Goal: Transaction & Acquisition: Purchase product/service

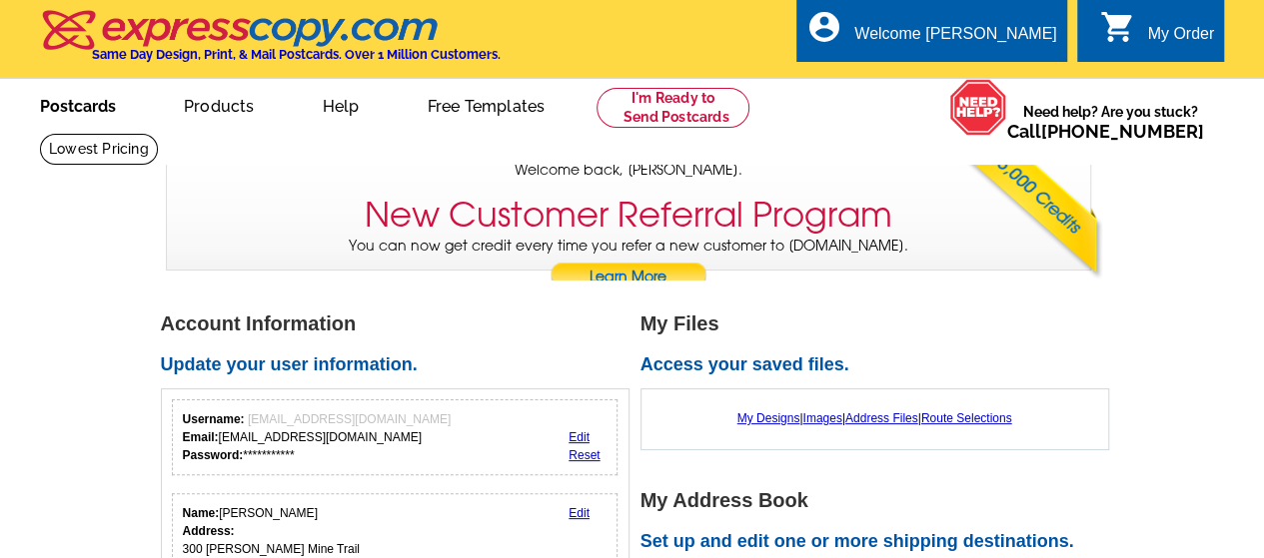
click at [98, 105] on link "Postcards" at bounding box center [78, 104] width 140 height 47
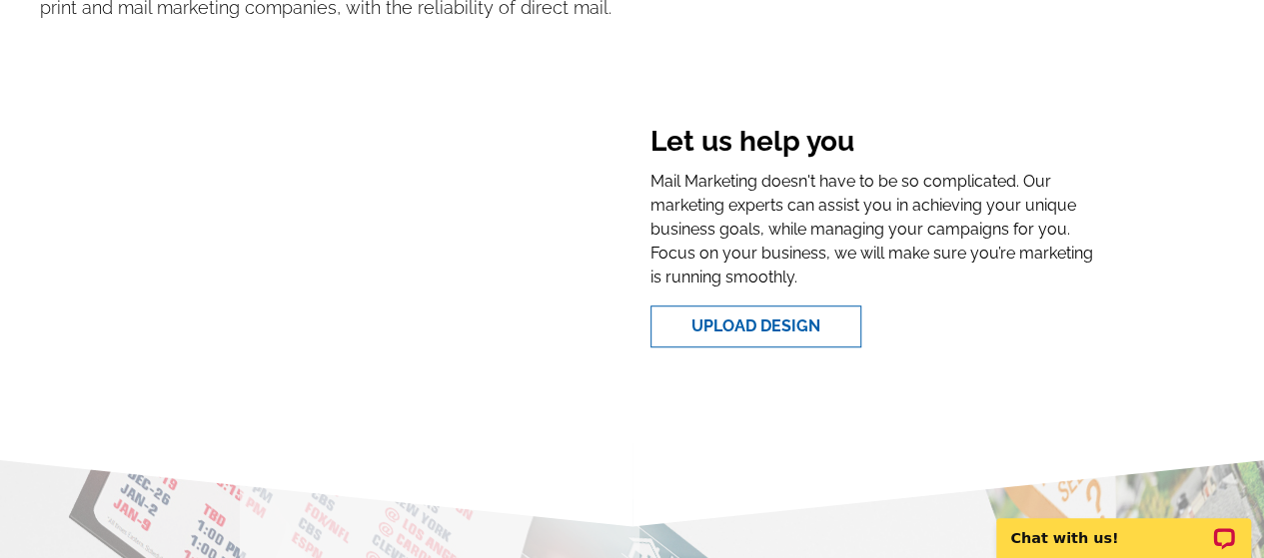
scroll to position [599, 0]
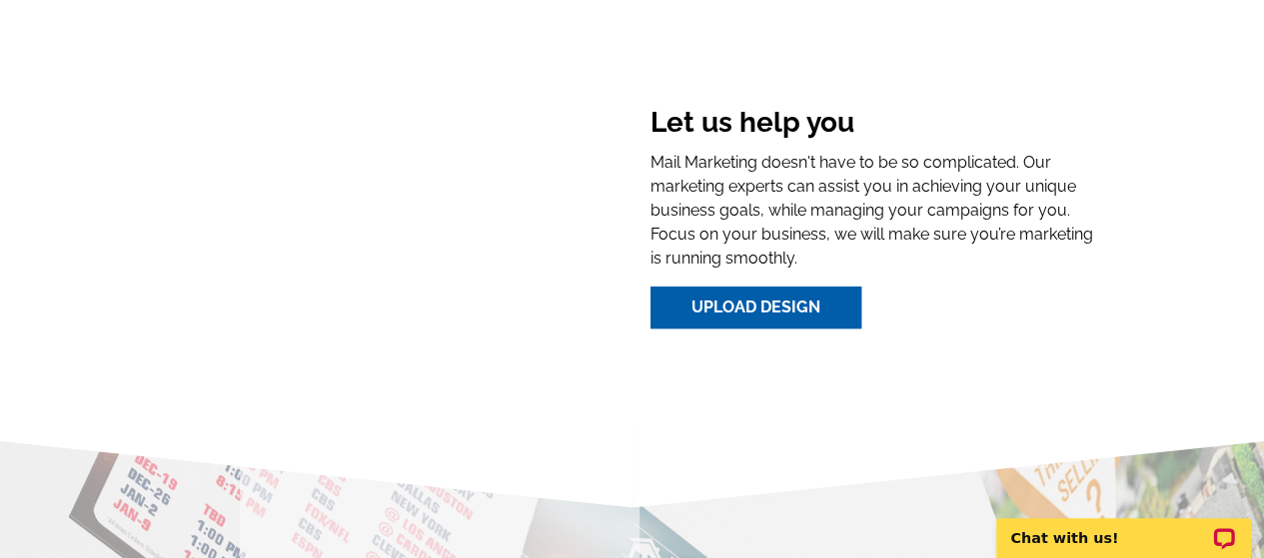
click at [751, 303] on link "Upload Design" at bounding box center [755, 308] width 211 height 42
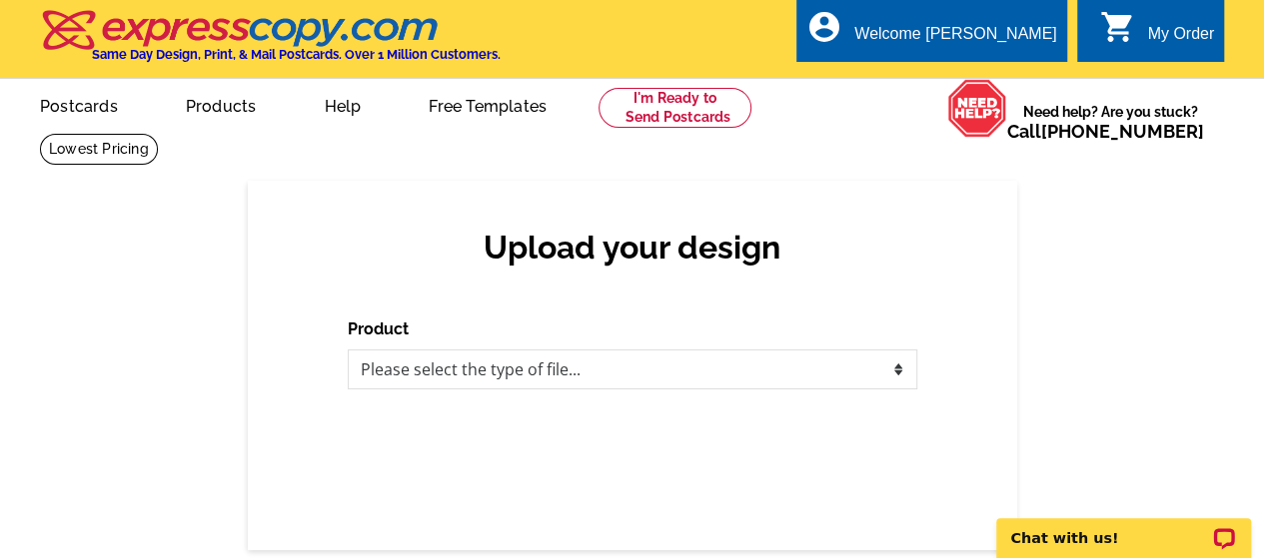
click at [1171, 28] on div "My Order" at bounding box center [1180, 39] width 67 height 28
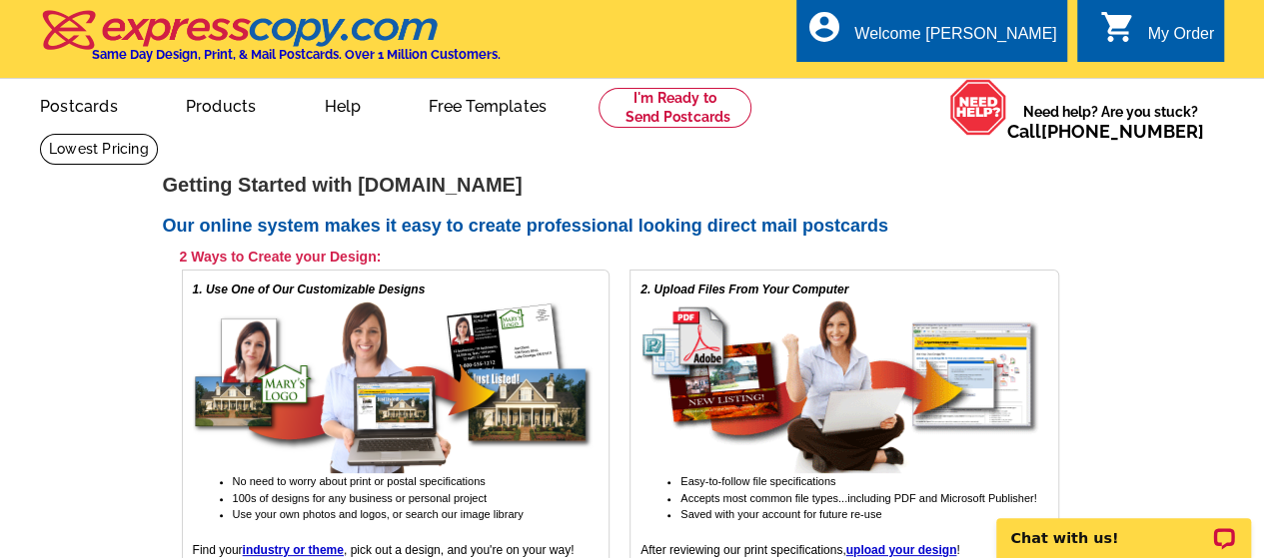
click at [1154, 37] on div "My Order" at bounding box center [1180, 39] width 67 height 28
click at [1149, 25] on div "My Order" at bounding box center [1180, 39] width 67 height 28
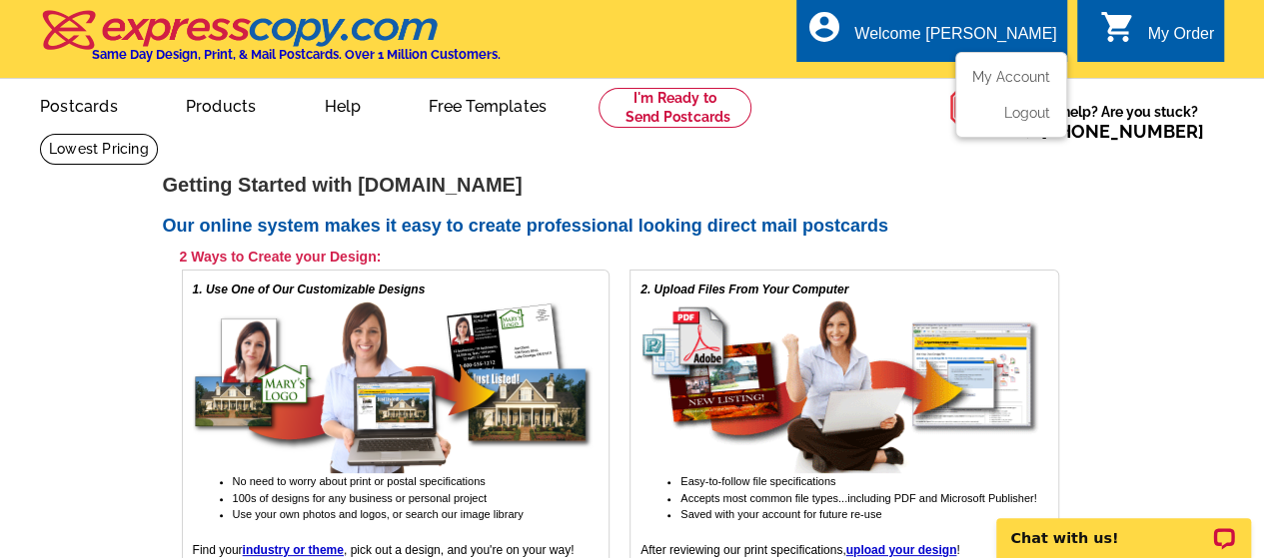
click at [1025, 29] on div "Welcome [PERSON_NAME]" at bounding box center [955, 39] width 202 height 28
click at [997, 73] on link "My Account" at bounding box center [1007, 77] width 86 height 18
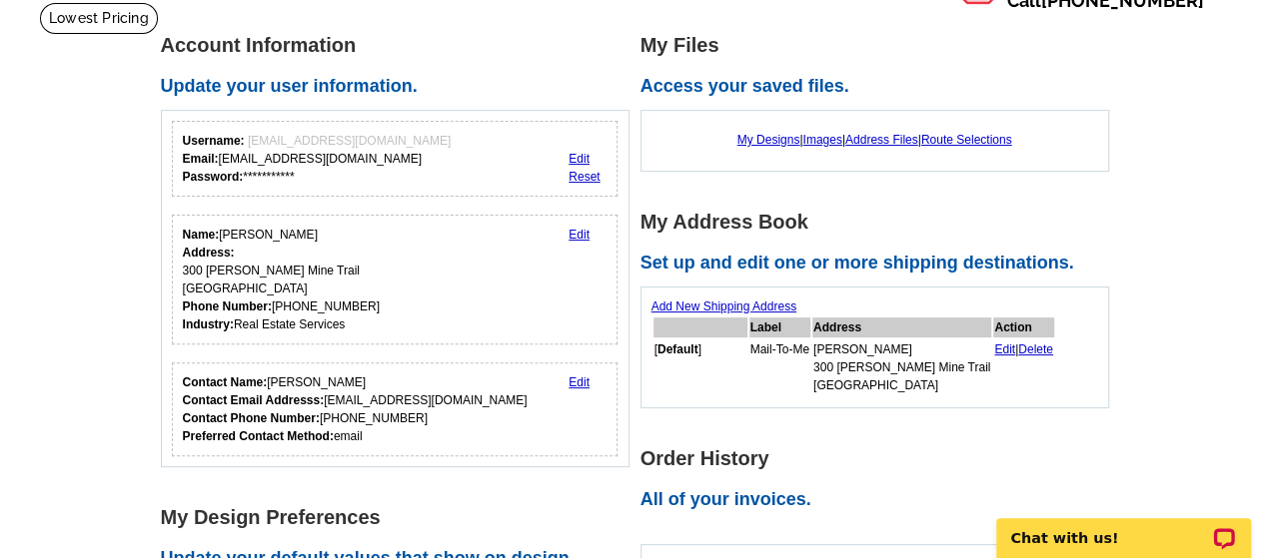
scroll to position [100, 0]
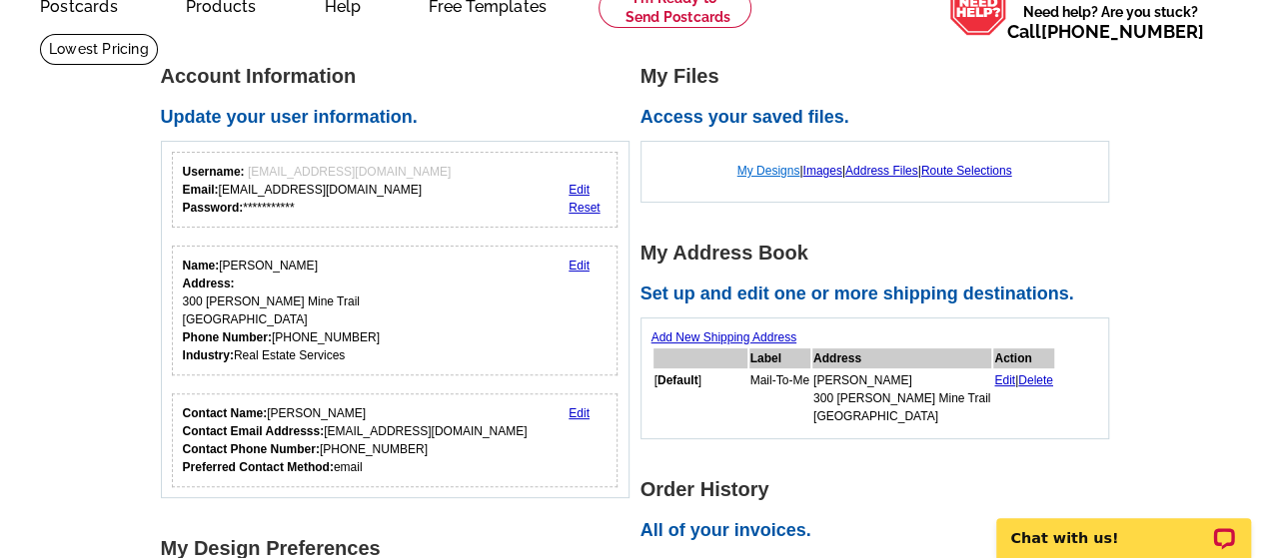
click at [749, 169] on link "My Designs" at bounding box center [768, 171] width 63 height 14
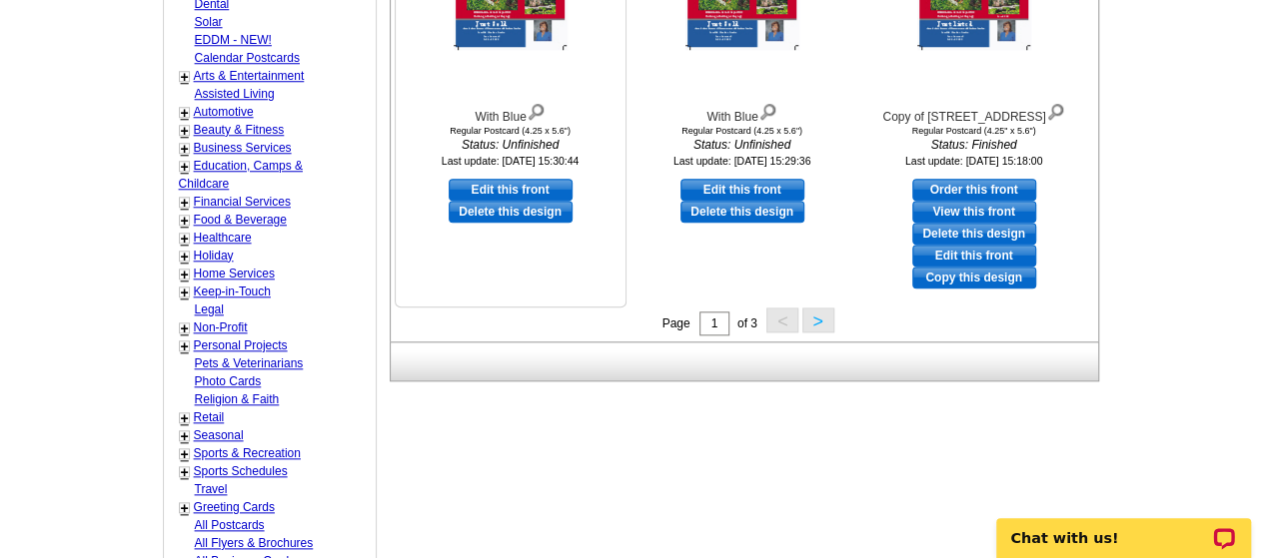
scroll to position [899, 0]
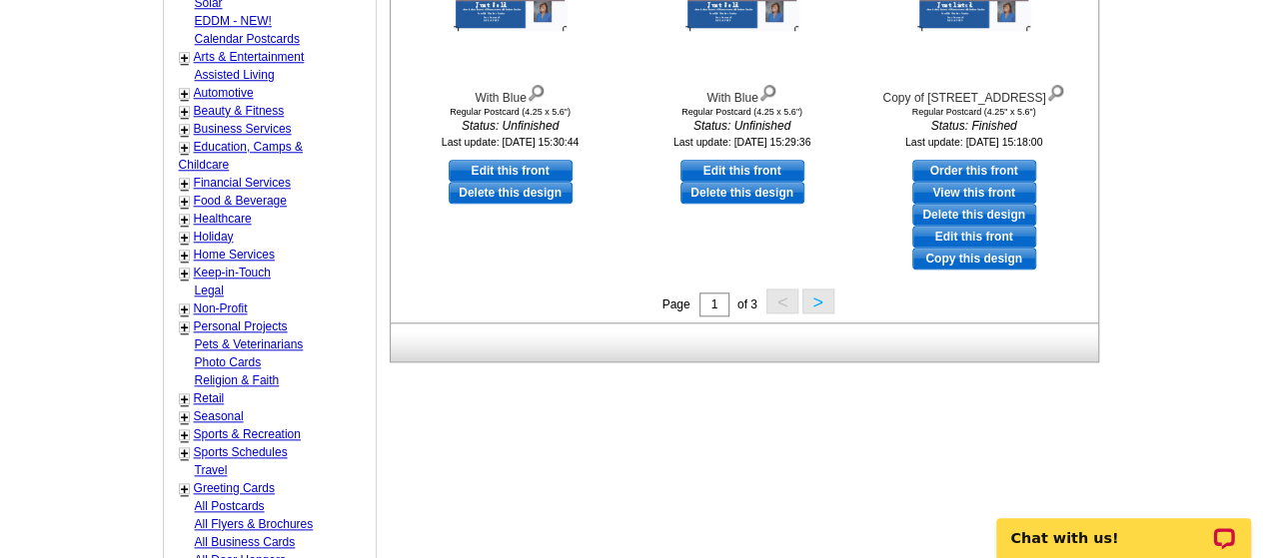
click at [817, 302] on button ">" at bounding box center [818, 301] width 32 height 25
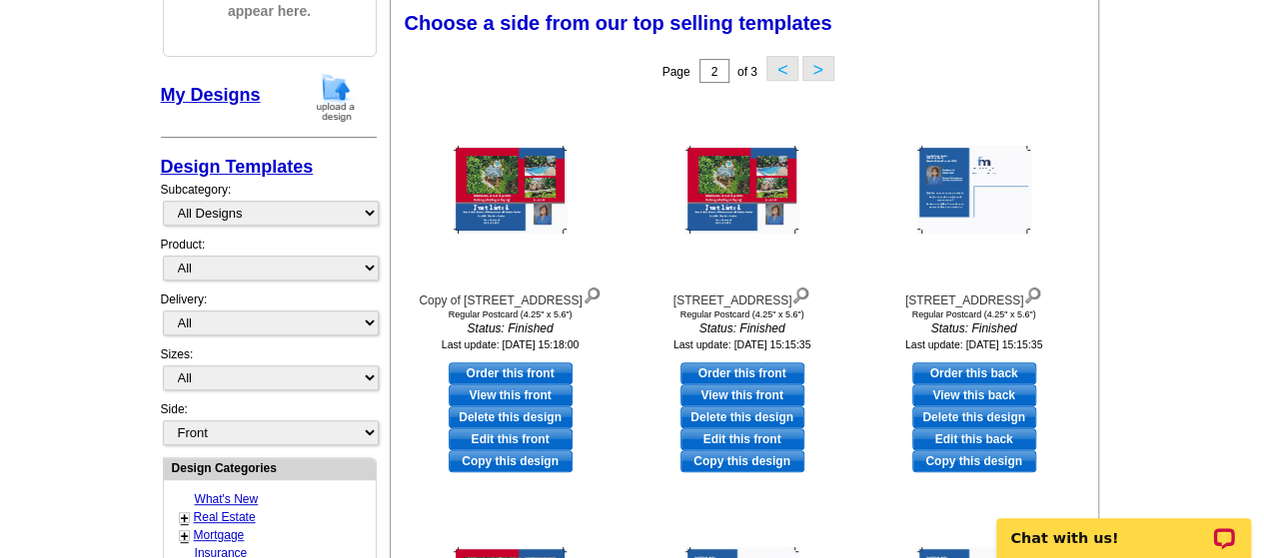
scroll to position [0, 0]
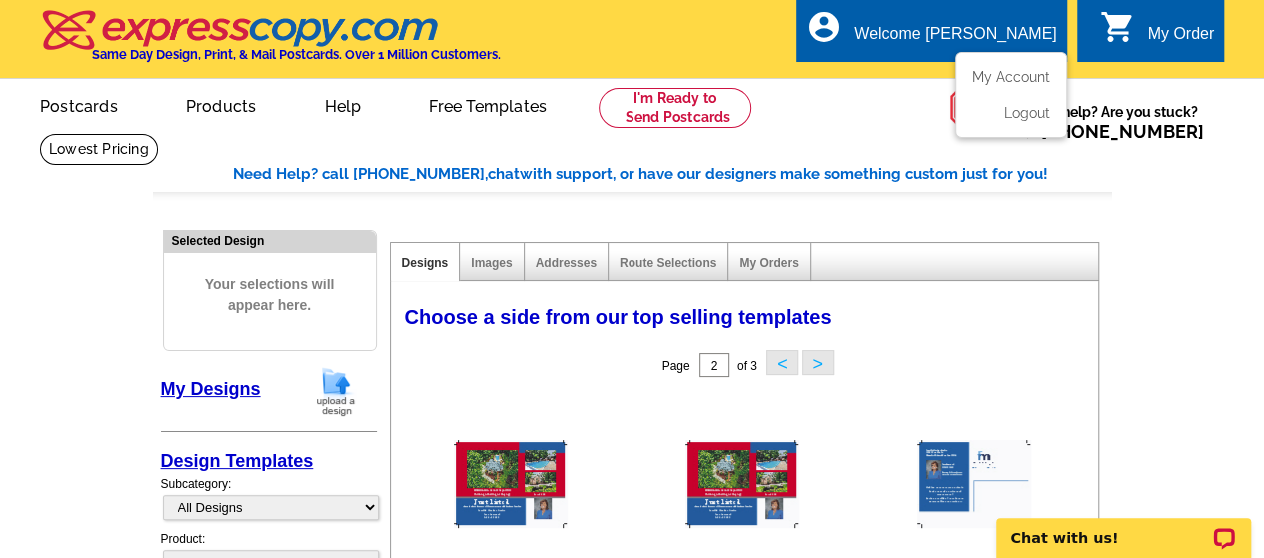
click at [991, 31] on div "Welcome [PERSON_NAME]" at bounding box center [955, 39] width 202 height 28
click at [977, 79] on link "My Account" at bounding box center [1007, 77] width 86 height 18
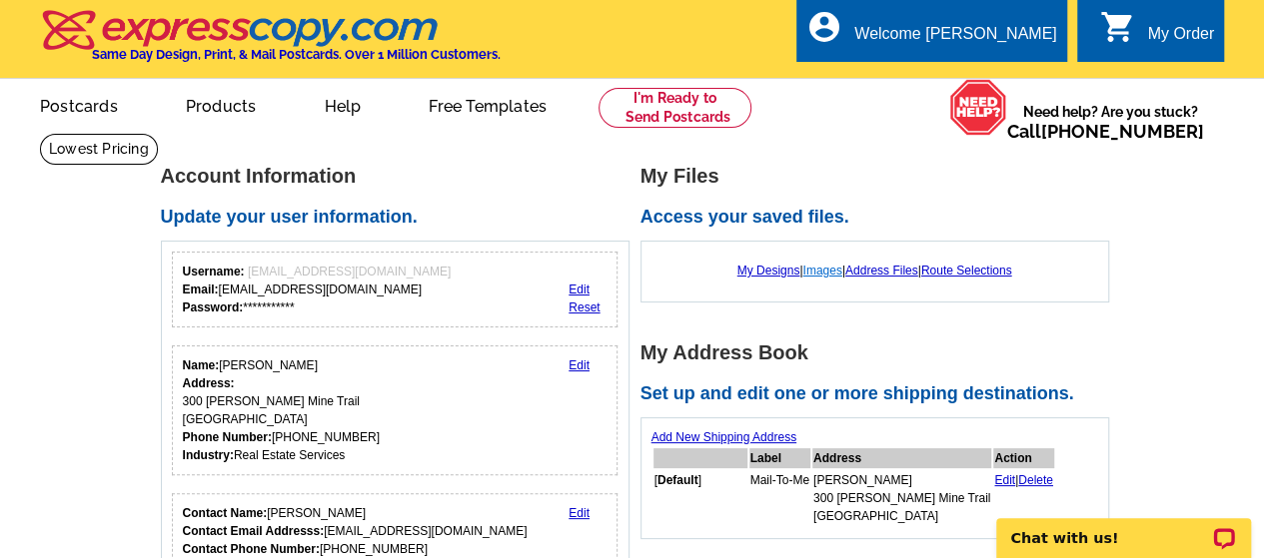
click at [817, 271] on link "Images" at bounding box center [821, 271] width 39 height 14
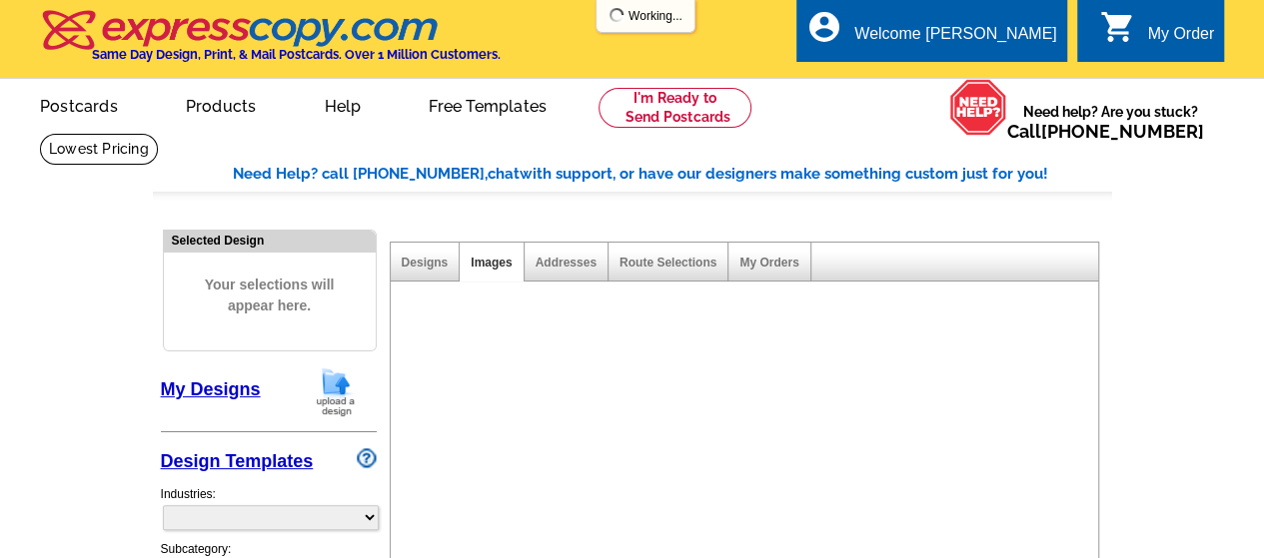
select select "785"
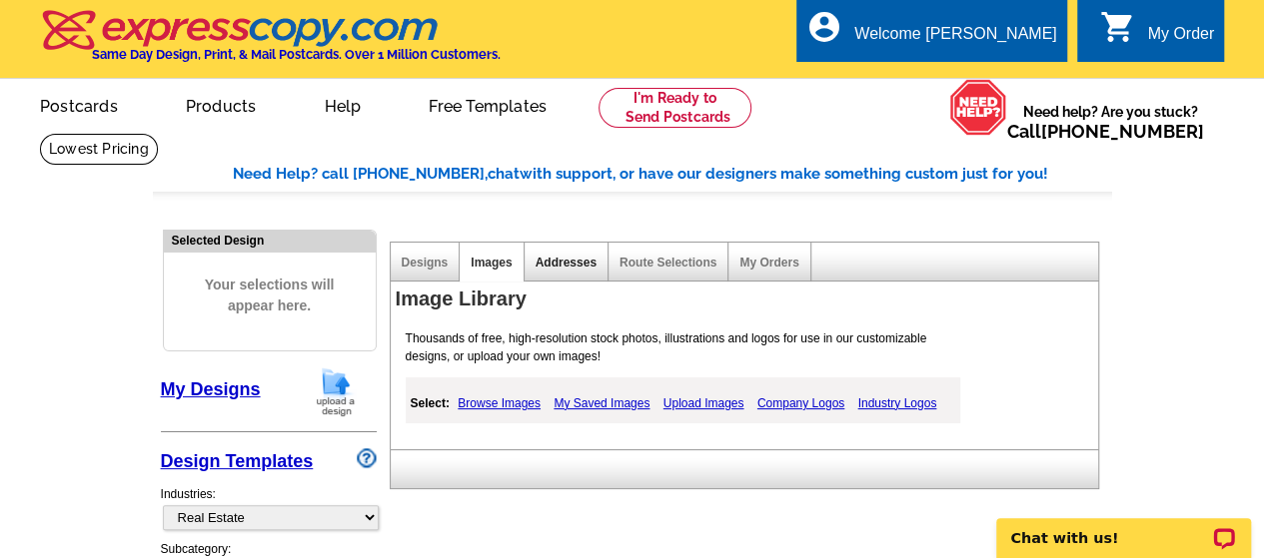
click at [575, 259] on link "Addresses" at bounding box center [565, 263] width 61 height 14
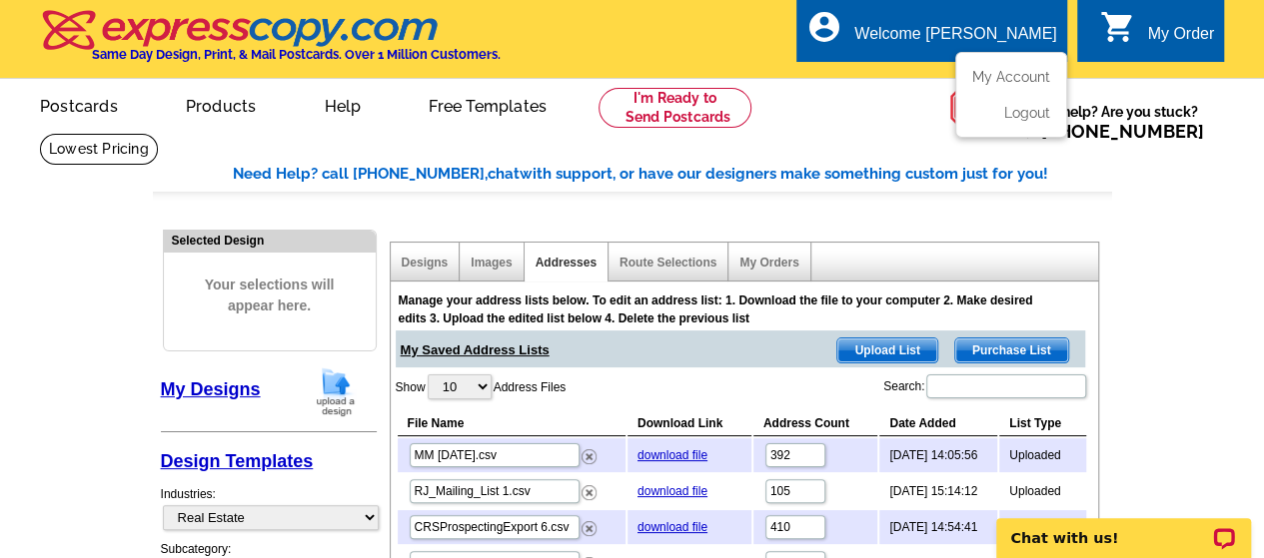
click at [991, 29] on div "Welcome [PERSON_NAME]" at bounding box center [955, 39] width 202 height 28
click at [981, 25] on div "Welcome [PERSON_NAME]" at bounding box center [955, 39] width 202 height 28
click at [978, 26] on div "Welcome [PERSON_NAME]" at bounding box center [955, 39] width 202 height 28
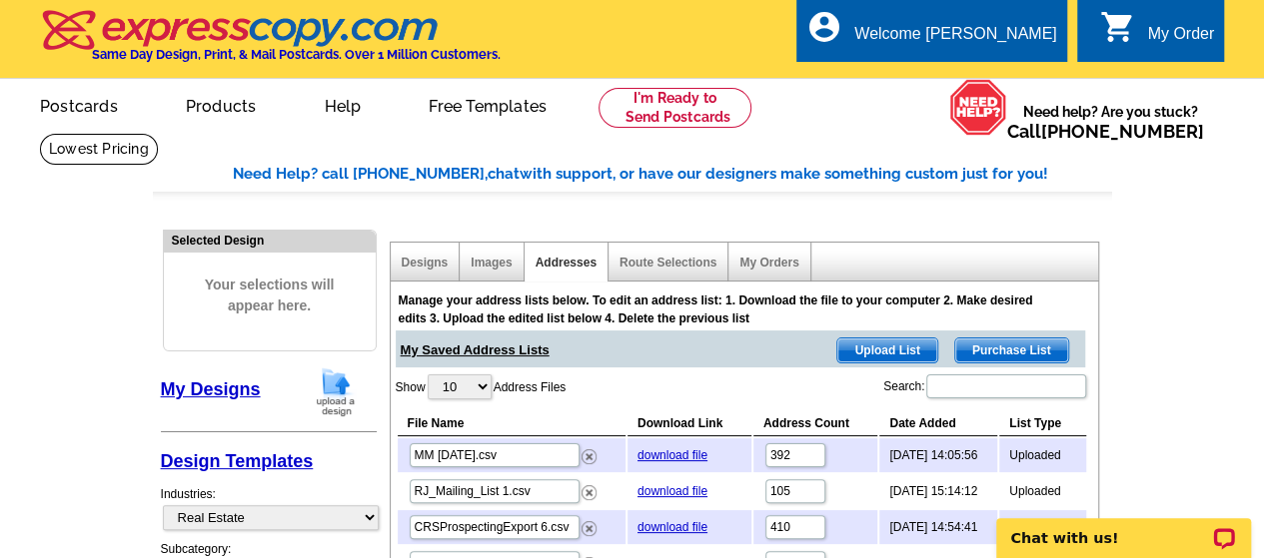
click at [233, 390] on link "My Designs" at bounding box center [211, 390] width 100 height 20
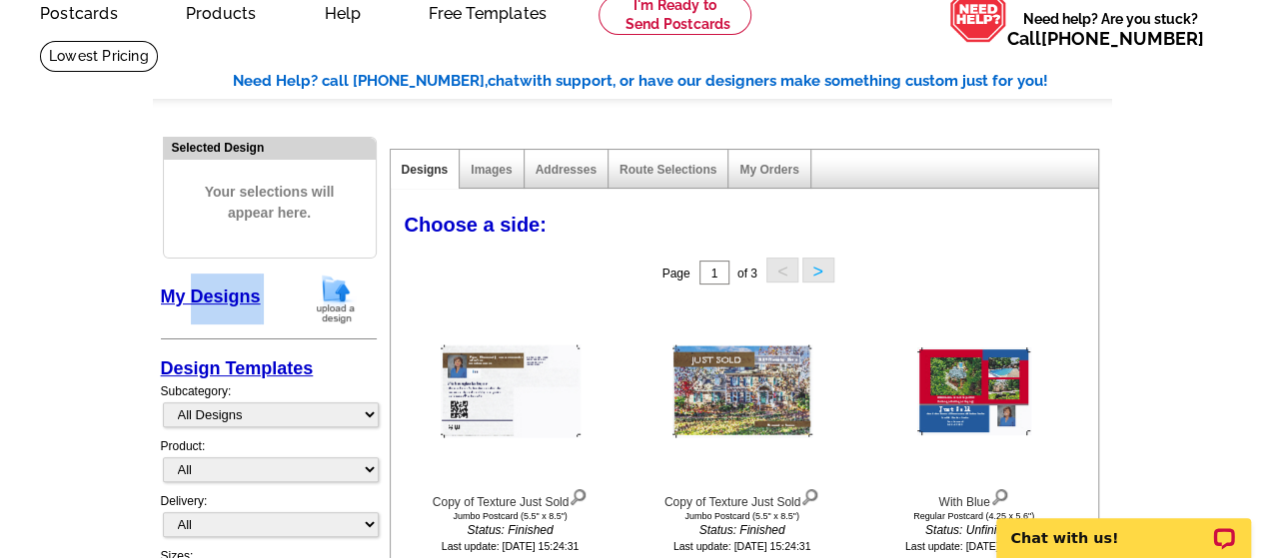
scroll to position [200, 0]
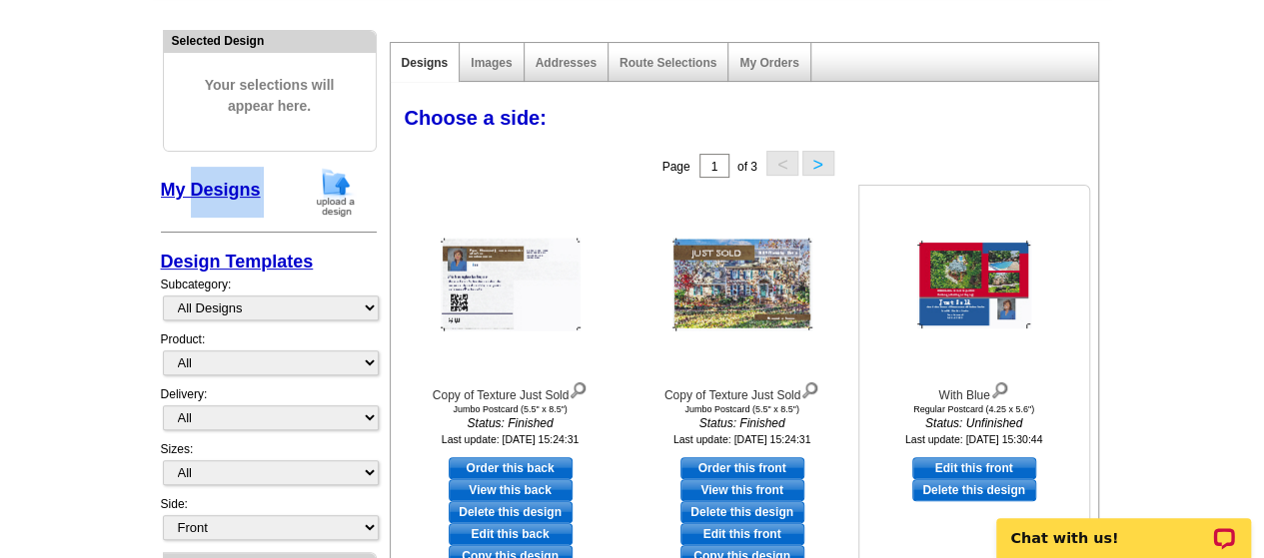
click at [955, 283] on img at bounding box center [974, 285] width 114 height 88
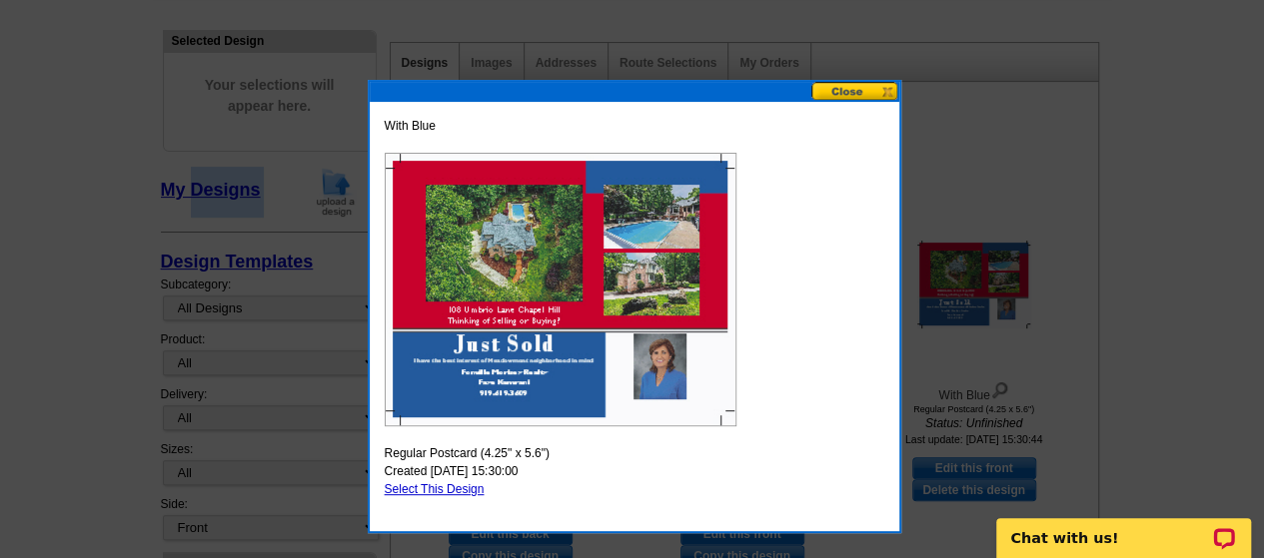
click at [853, 87] on button at bounding box center [855, 91] width 88 height 19
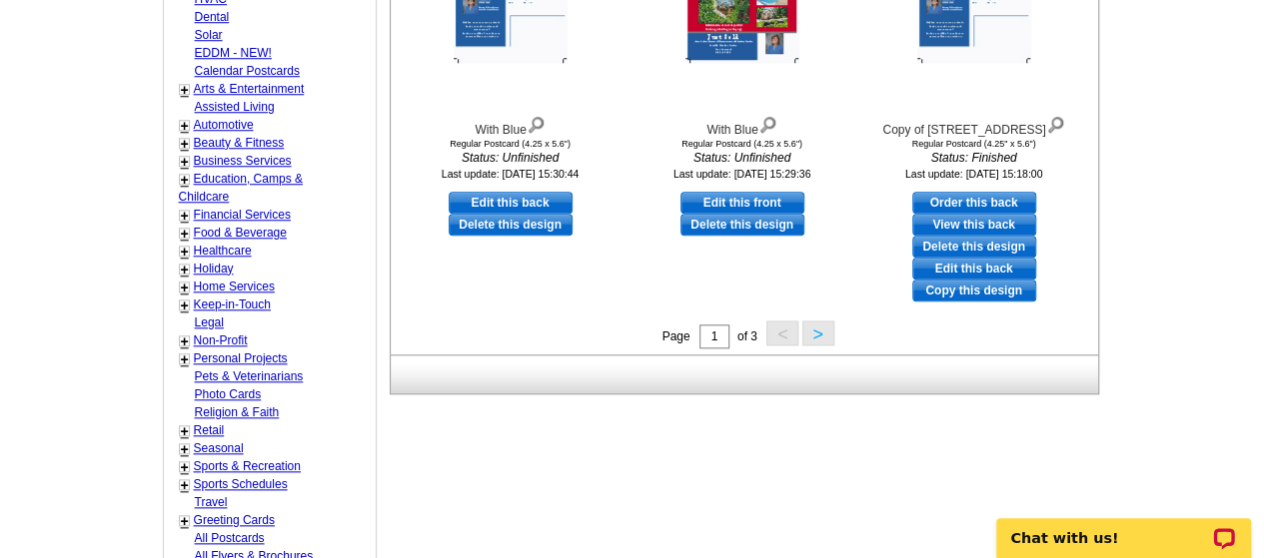
scroll to position [899, 0]
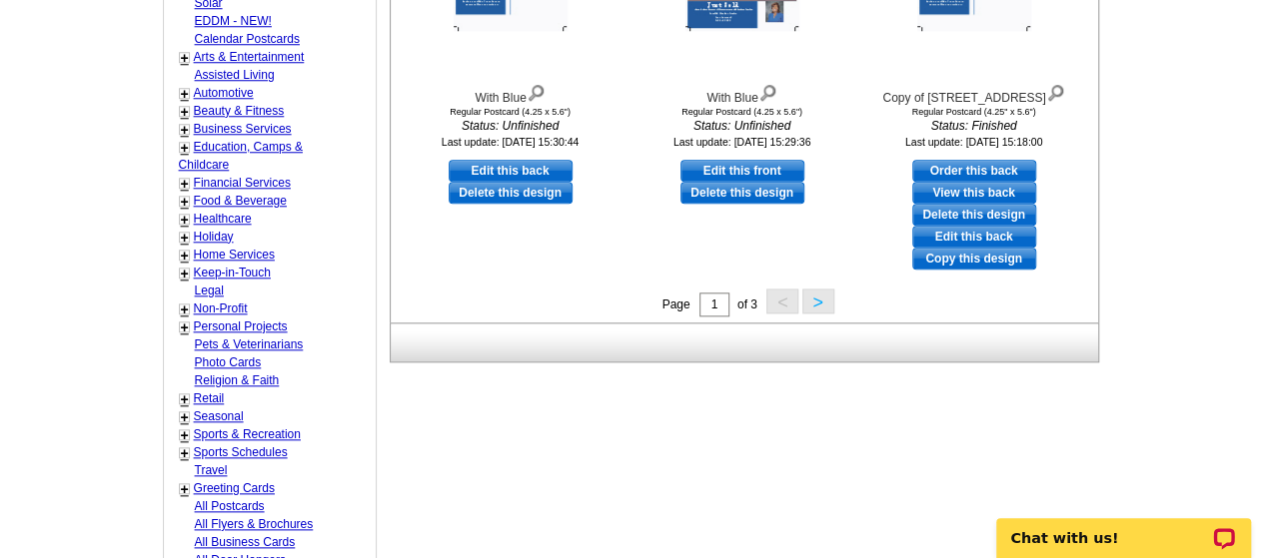
click at [817, 295] on button ">" at bounding box center [818, 301] width 32 height 25
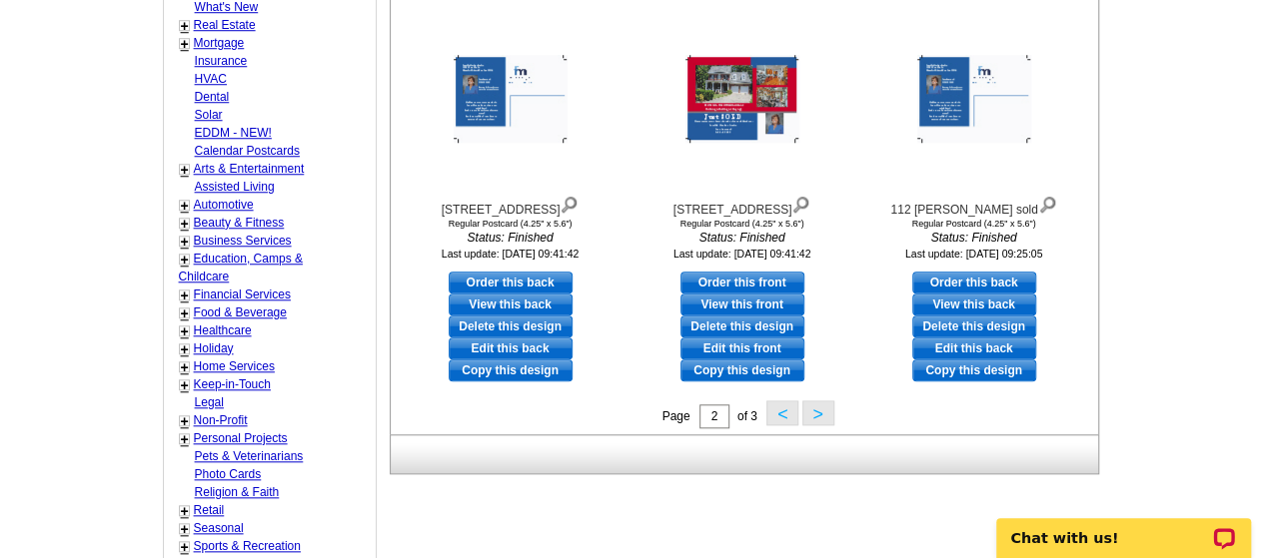
scroll to position [794, 0]
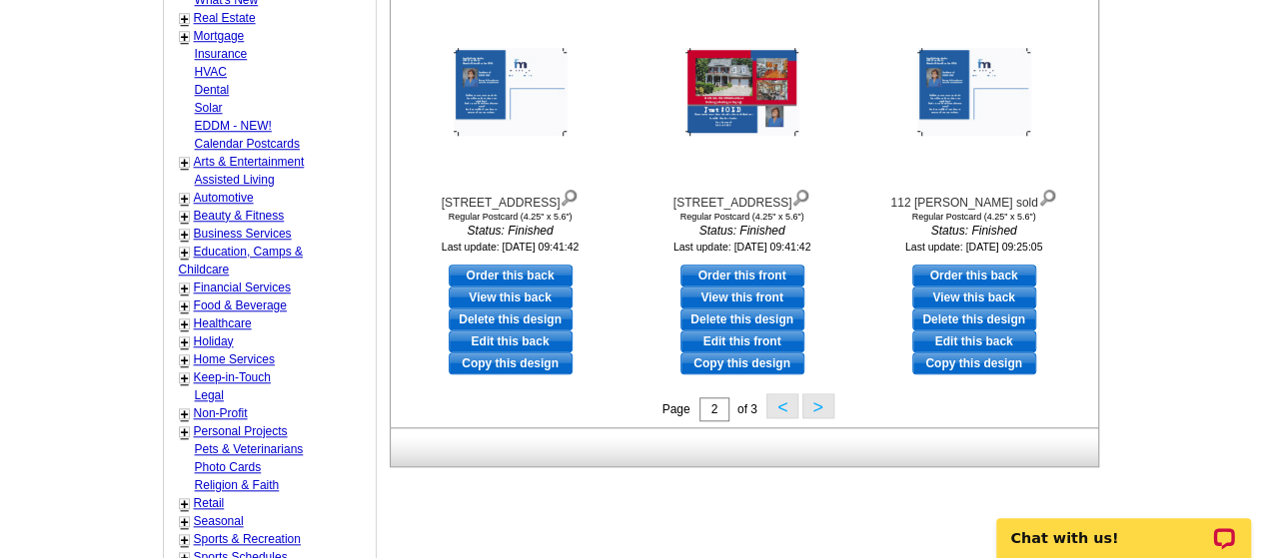
click at [810, 405] on button ">" at bounding box center [818, 406] width 32 height 25
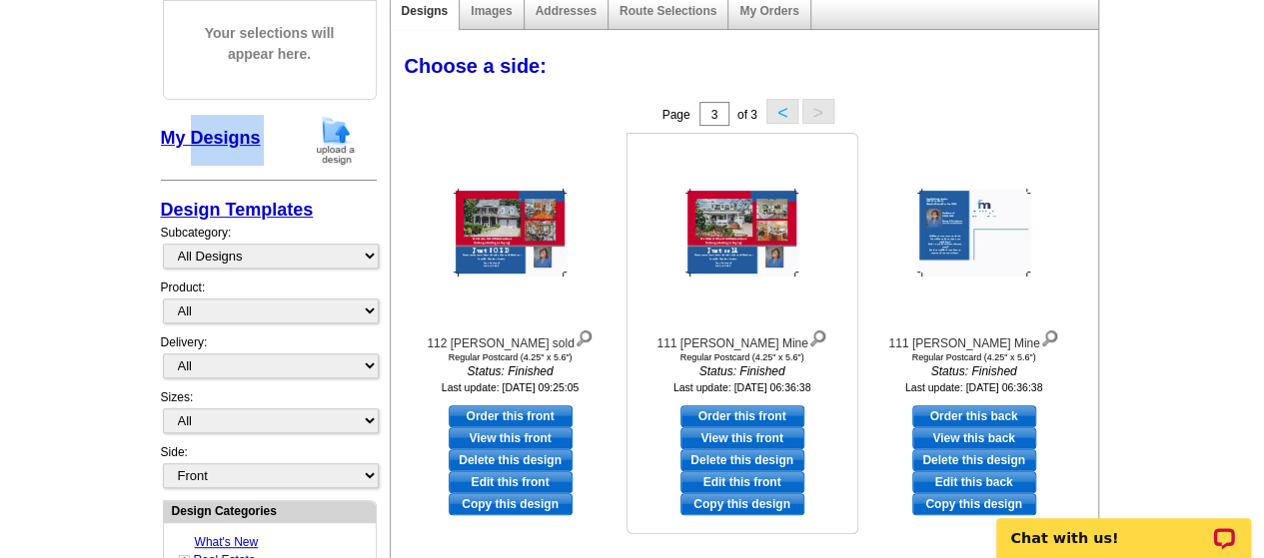
scroll to position [295, 0]
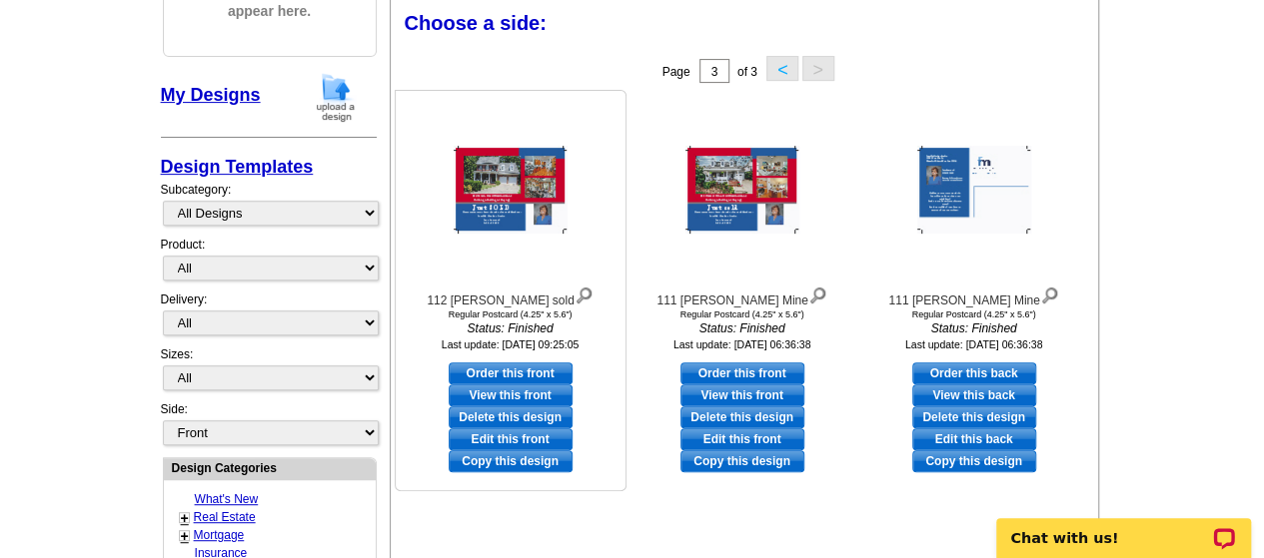
click at [539, 457] on link "Copy this design" at bounding box center [511, 462] width 124 height 22
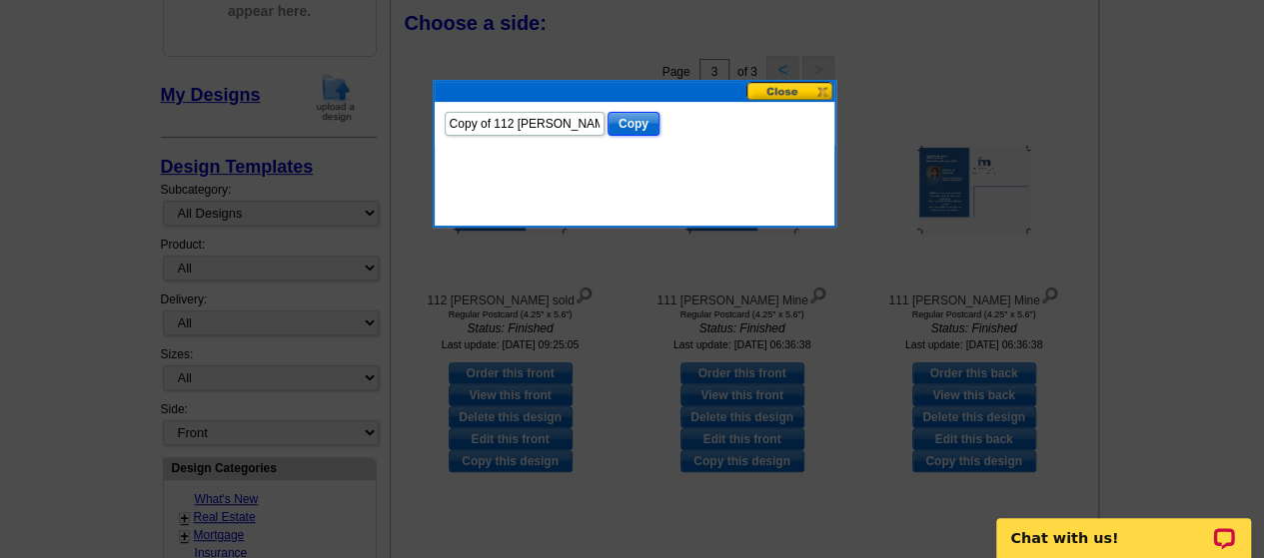
click at [622, 120] on input "Copy" at bounding box center [633, 124] width 52 height 24
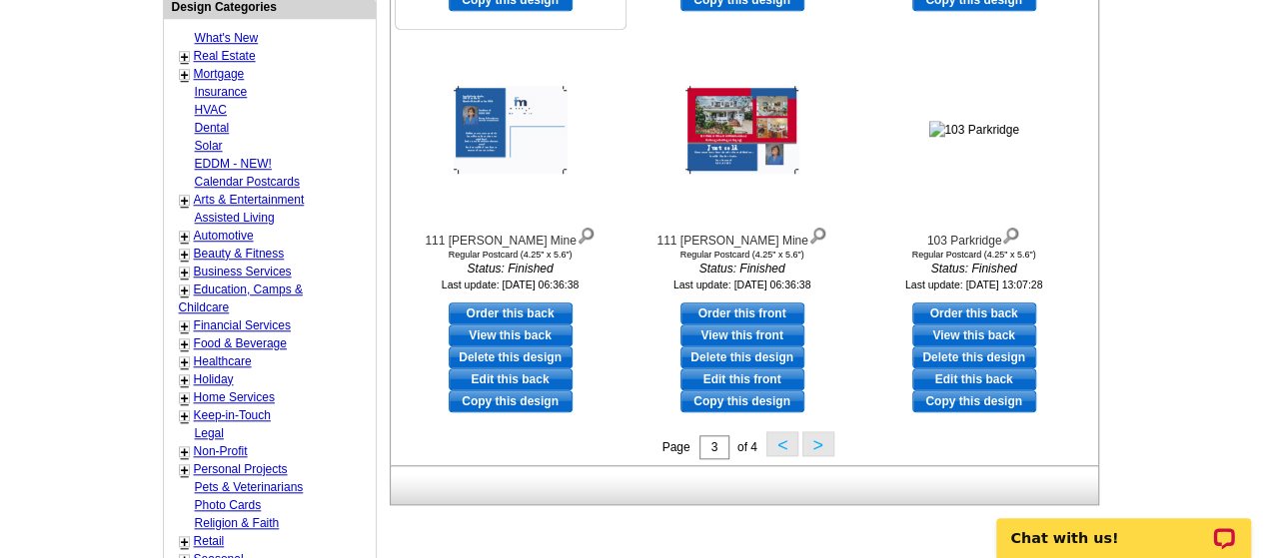
scroll to position [794, 0]
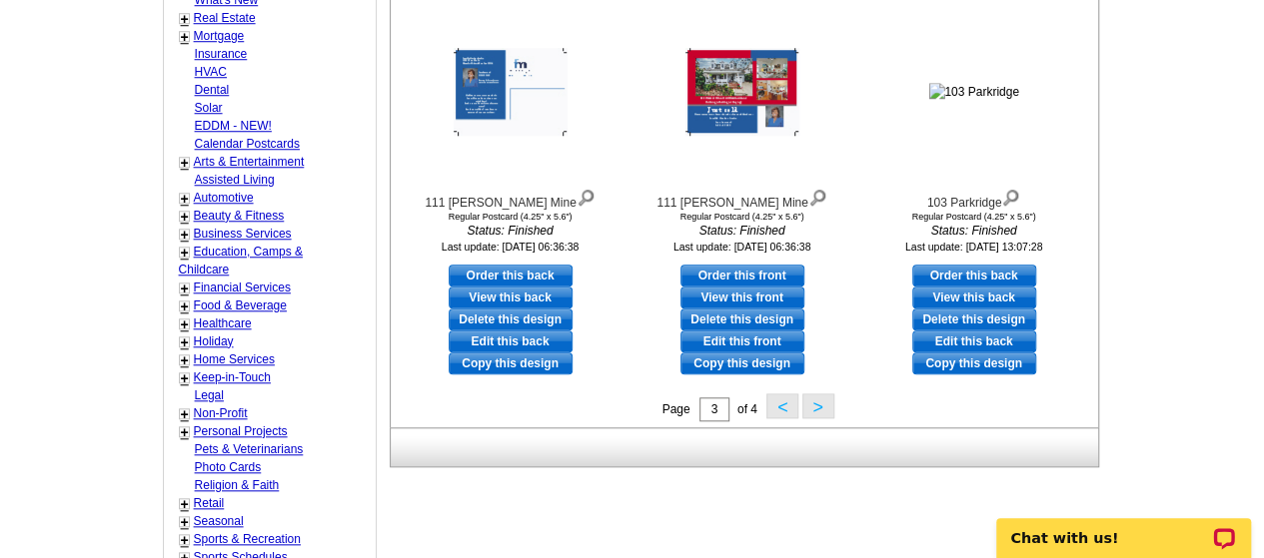
click at [815, 404] on button ">" at bounding box center [818, 406] width 32 height 25
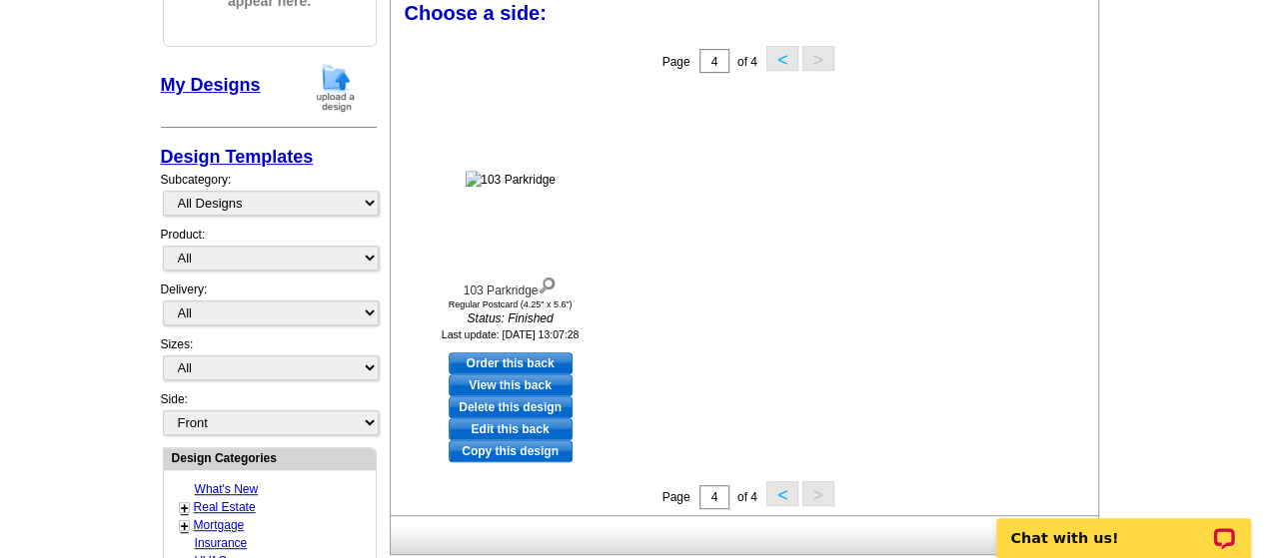
scroll to position [295, 0]
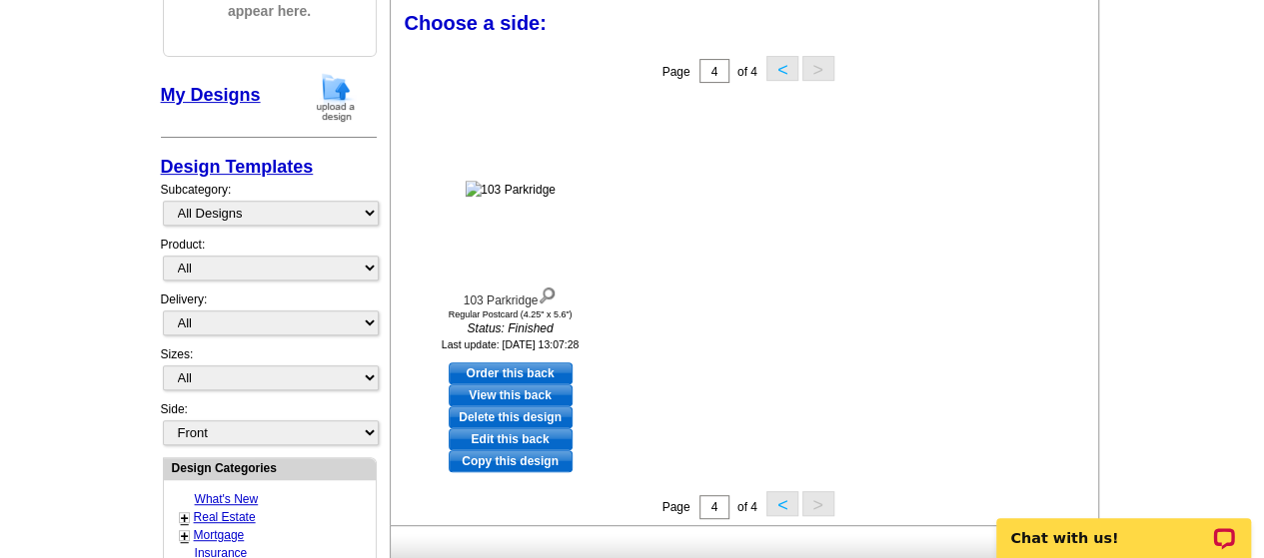
click at [783, 502] on button "<" at bounding box center [782, 503] width 32 height 25
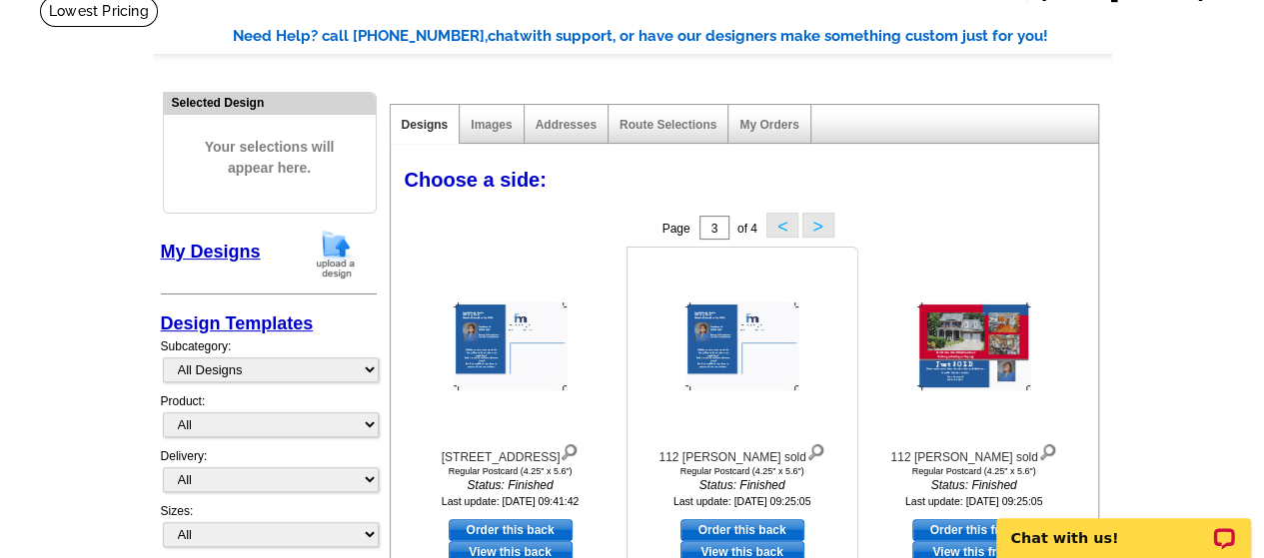
scroll to position [200, 0]
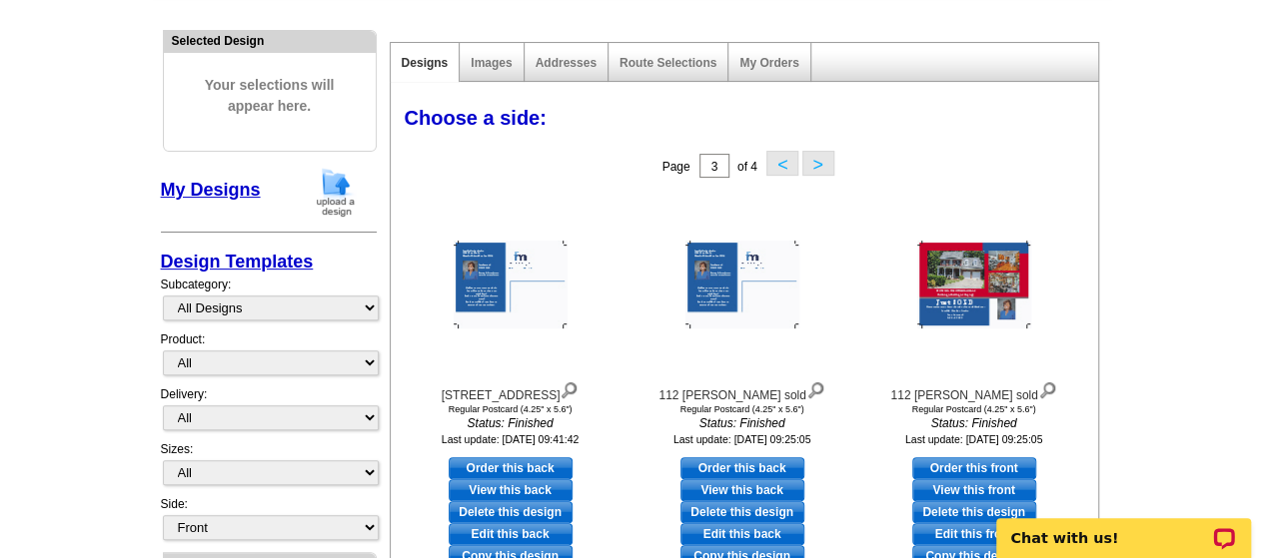
click at [781, 161] on button "<" at bounding box center [782, 163] width 32 height 25
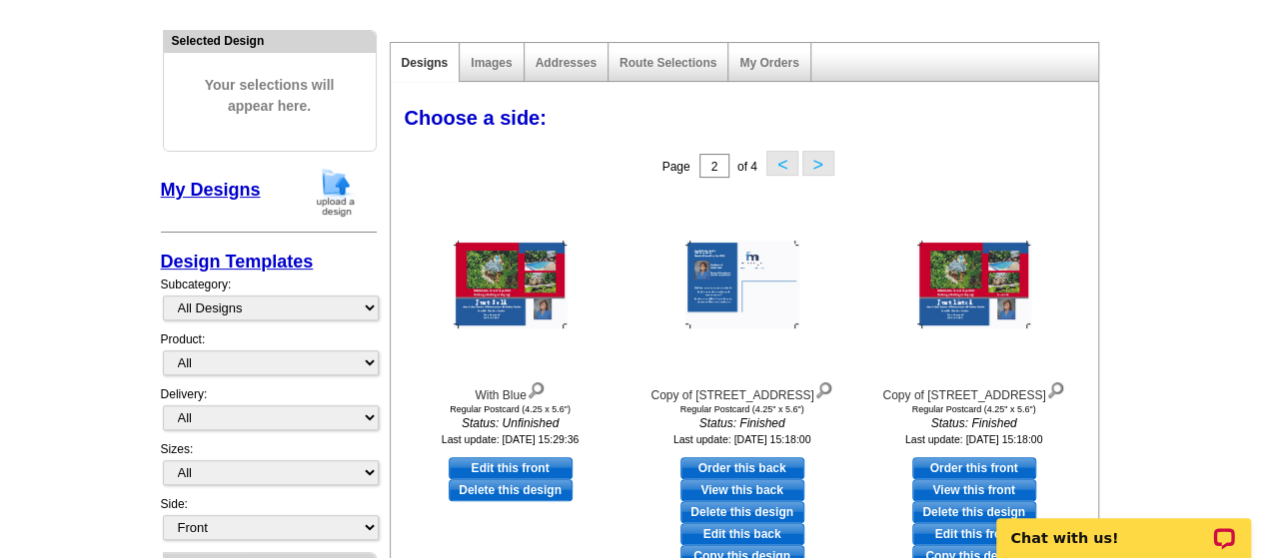
click at [782, 160] on button "<" at bounding box center [782, 163] width 32 height 25
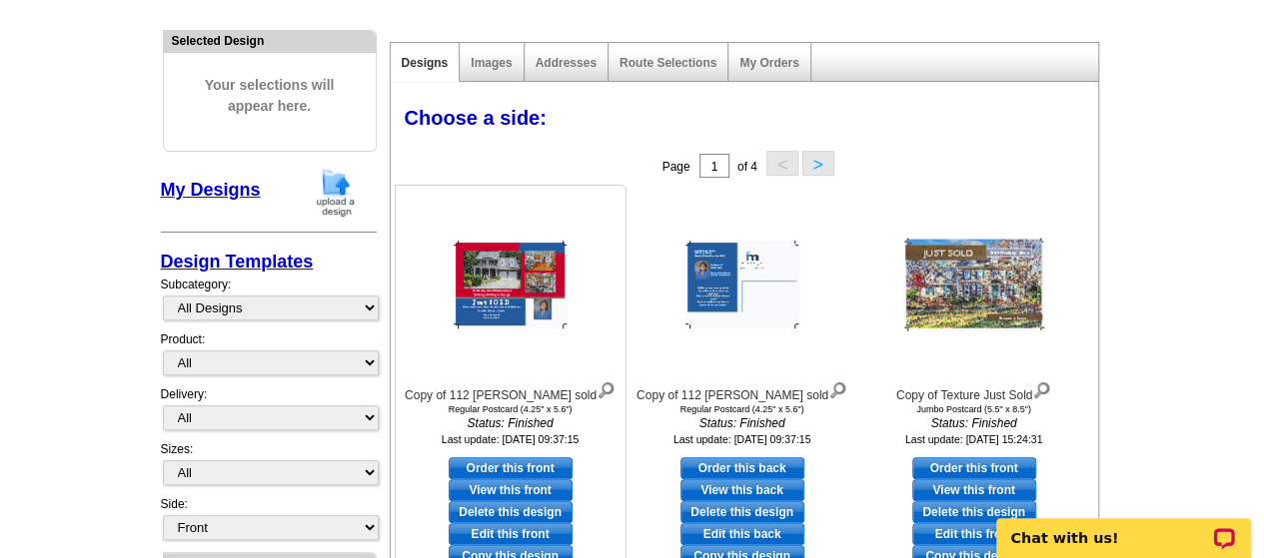
scroll to position [300, 0]
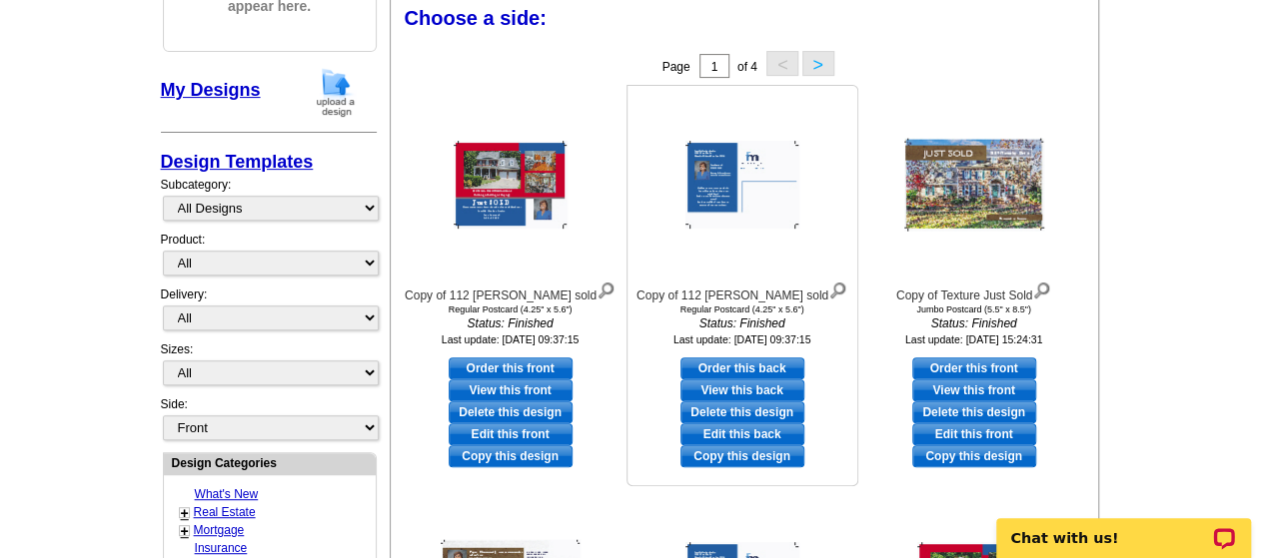
click at [712, 161] on img at bounding box center [742, 185] width 114 height 88
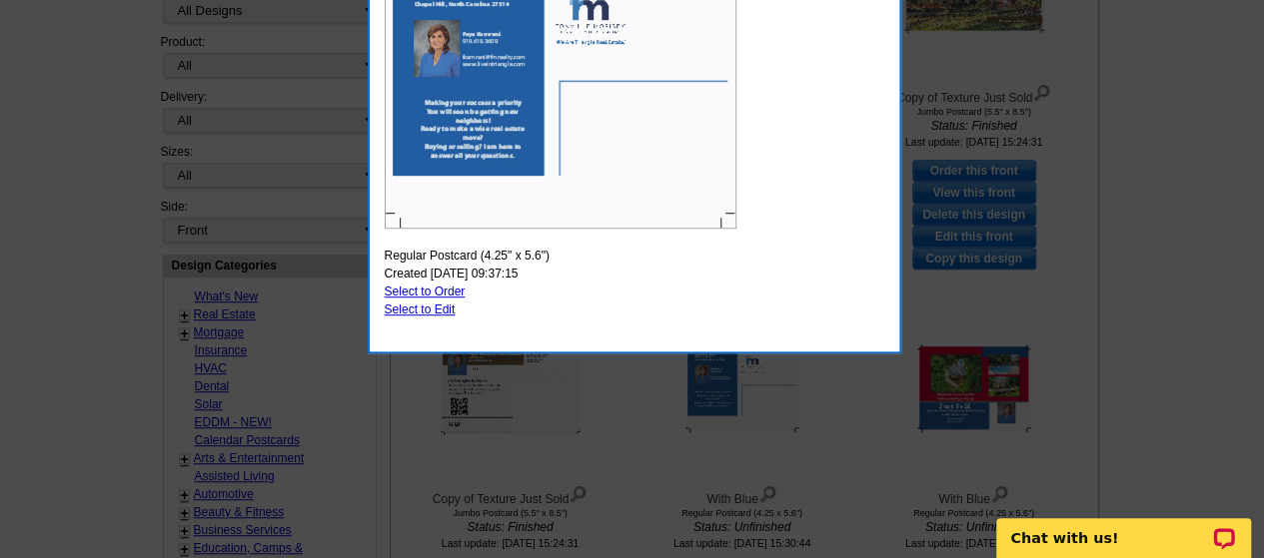
scroll to position [499, 0]
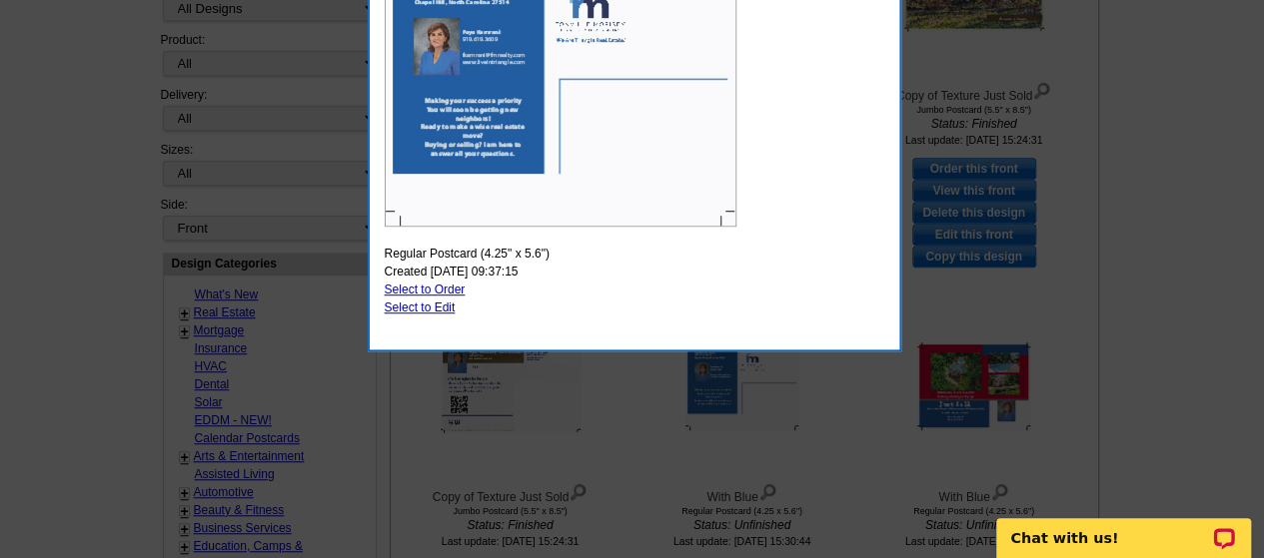
click at [432, 303] on link "Select to Edit" at bounding box center [420, 308] width 71 height 14
select select "1"
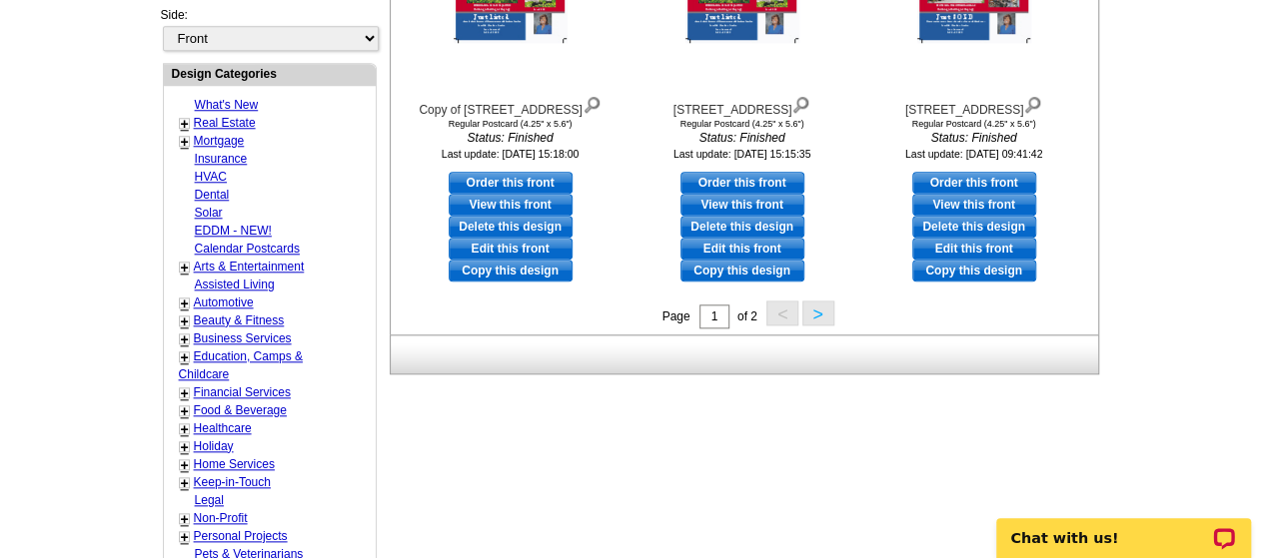
scroll to position [899, 0]
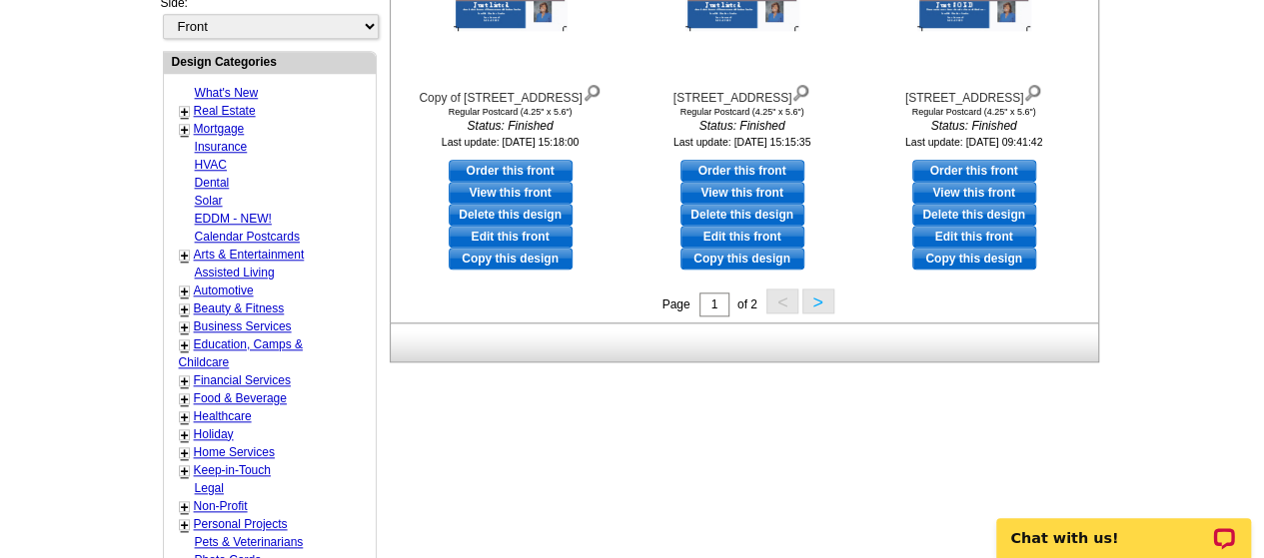
click at [820, 297] on button ">" at bounding box center [818, 301] width 32 height 25
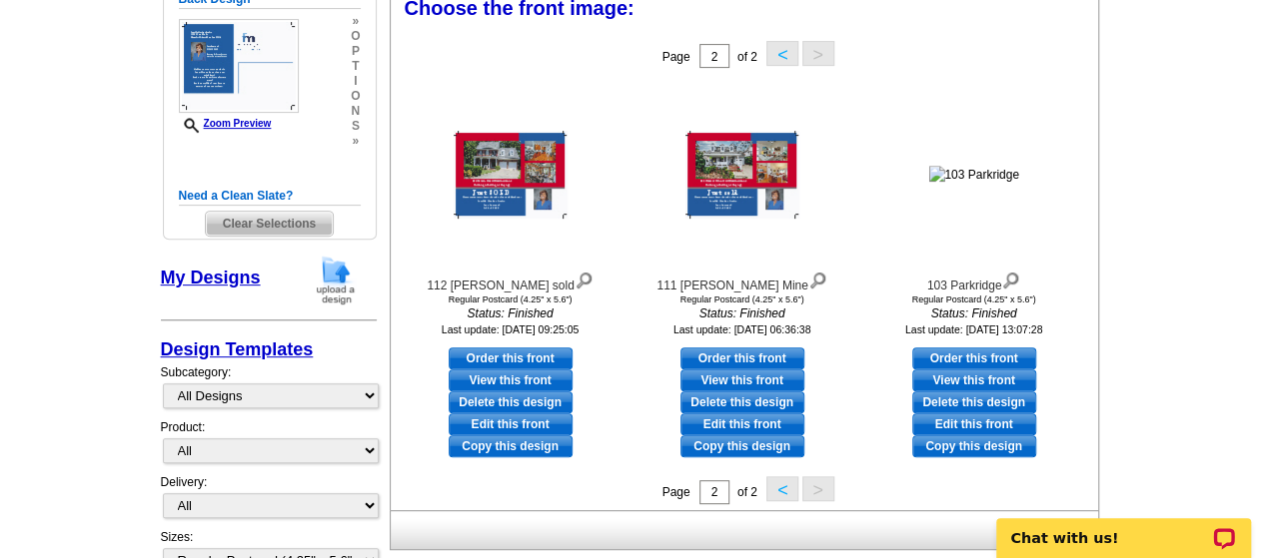
scroll to position [295, 0]
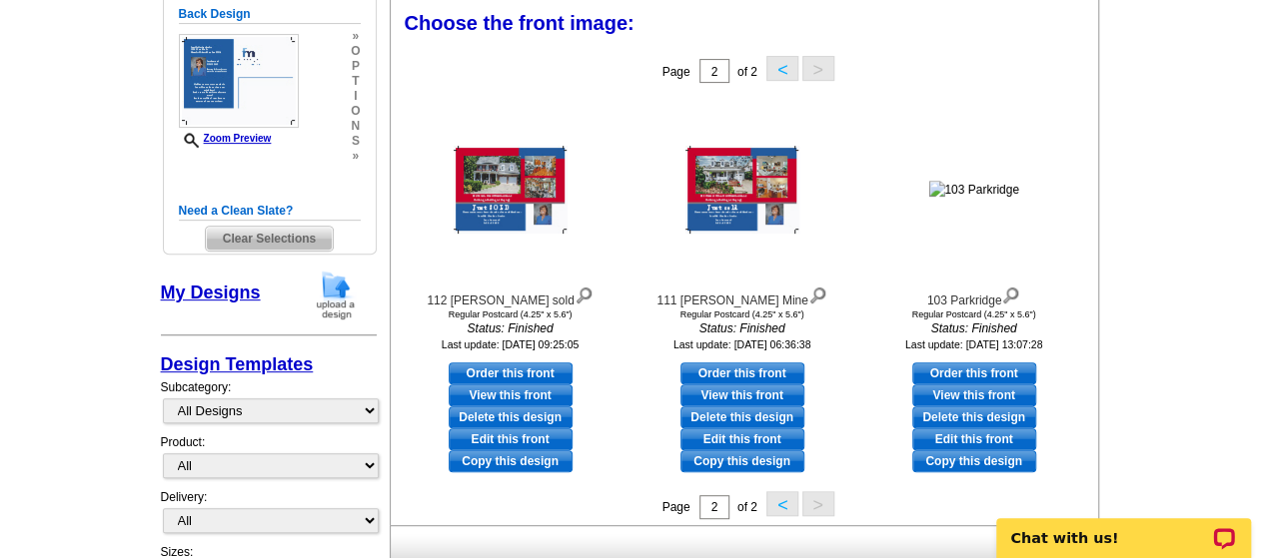
click at [780, 499] on button "<" at bounding box center [782, 503] width 32 height 25
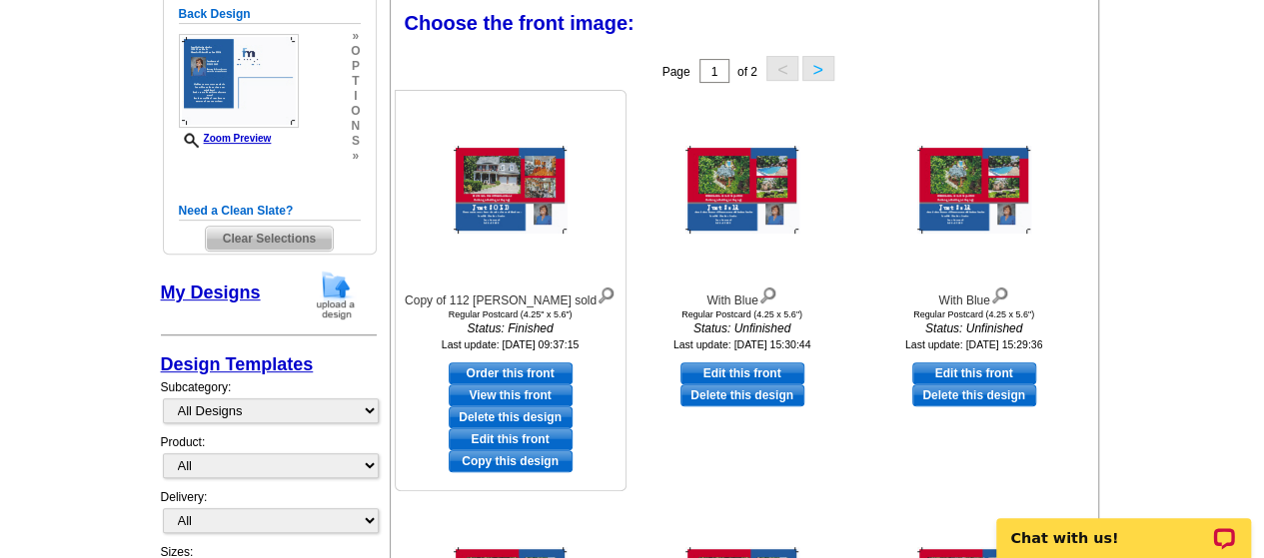
click at [514, 433] on link "Edit this front" at bounding box center [511, 440] width 124 height 22
select select "back"
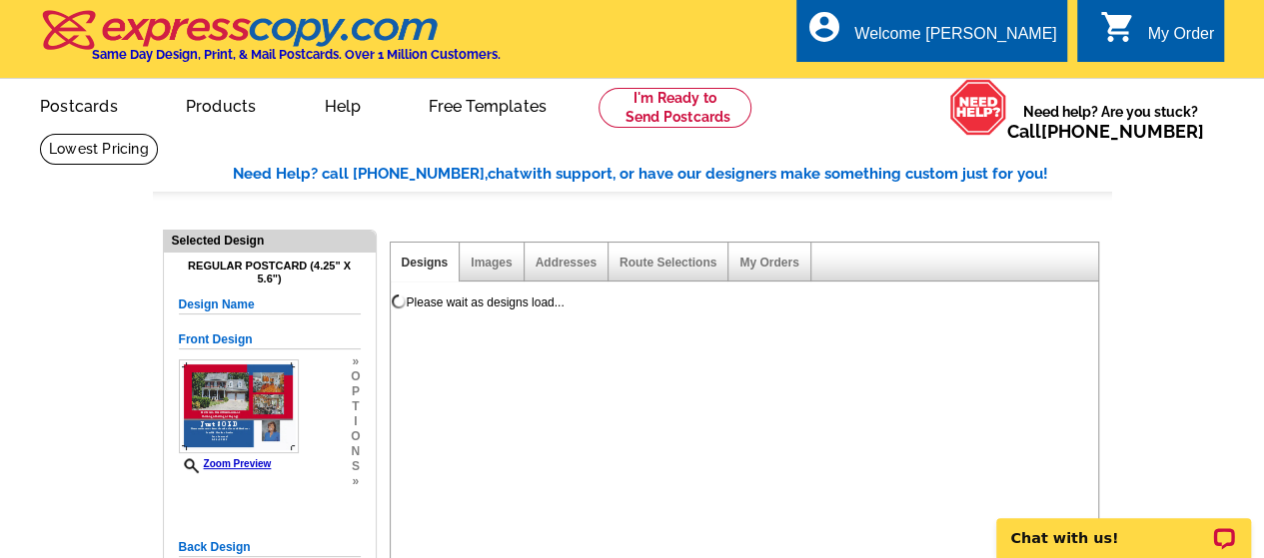
scroll to position [0, 0]
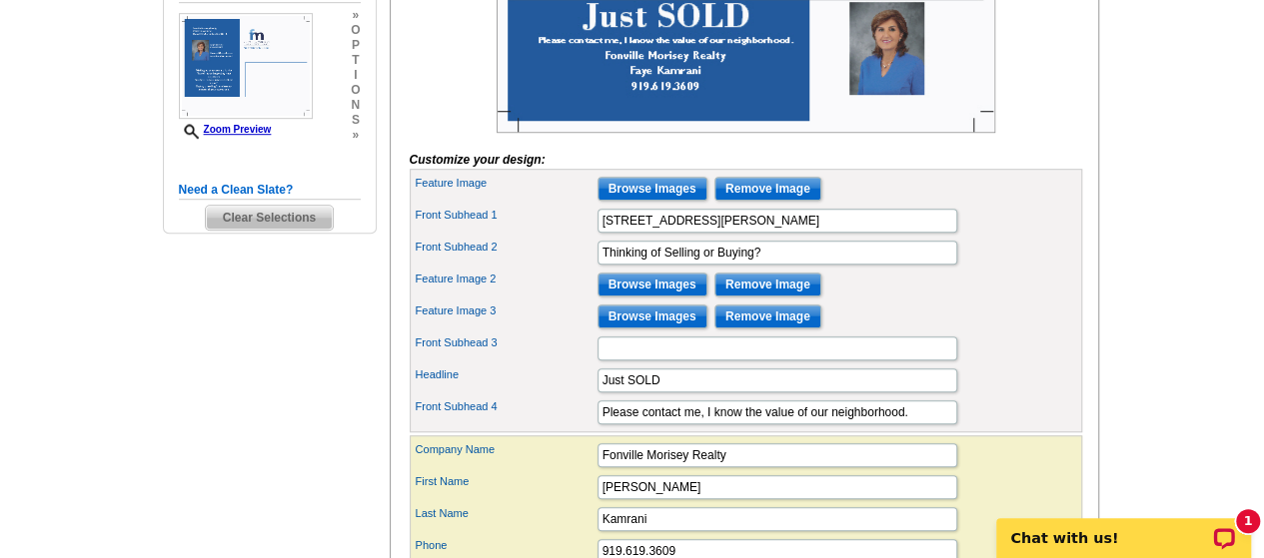
scroll to position [699, 0]
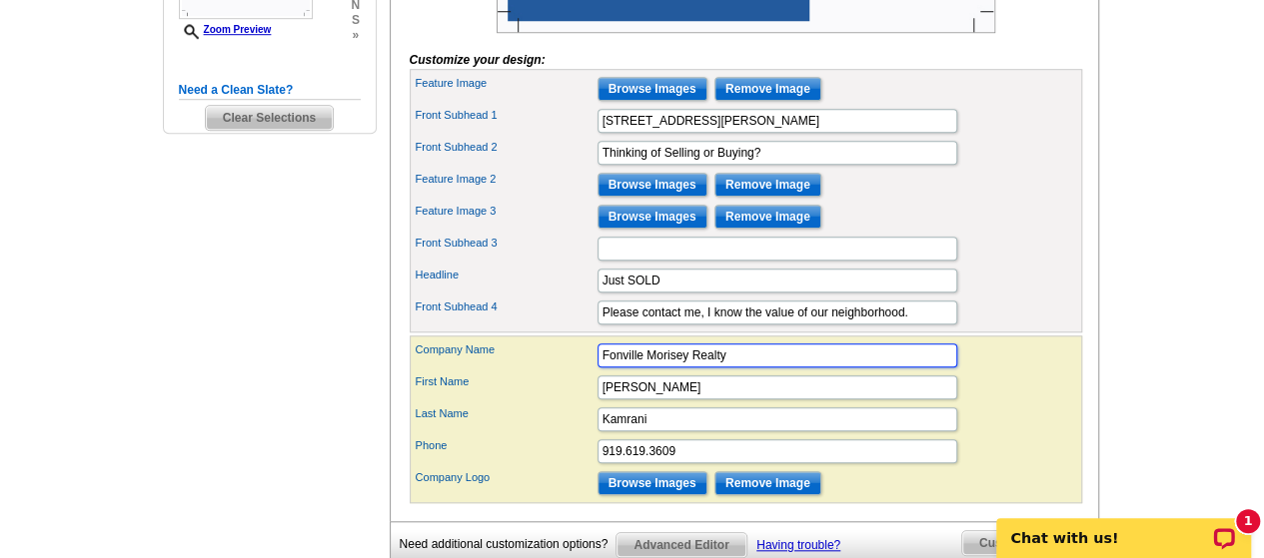
click at [731, 368] on input "Fonville Morisey Realty" at bounding box center [777, 356] width 360 height 24
type input "F"
click at [694, 368] on input "Long and Foster real estate" at bounding box center [777, 356] width 360 height 24
click at [725, 368] on input "Long and Foster Real estate" at bounding box center [777, 356] width 360 height 24
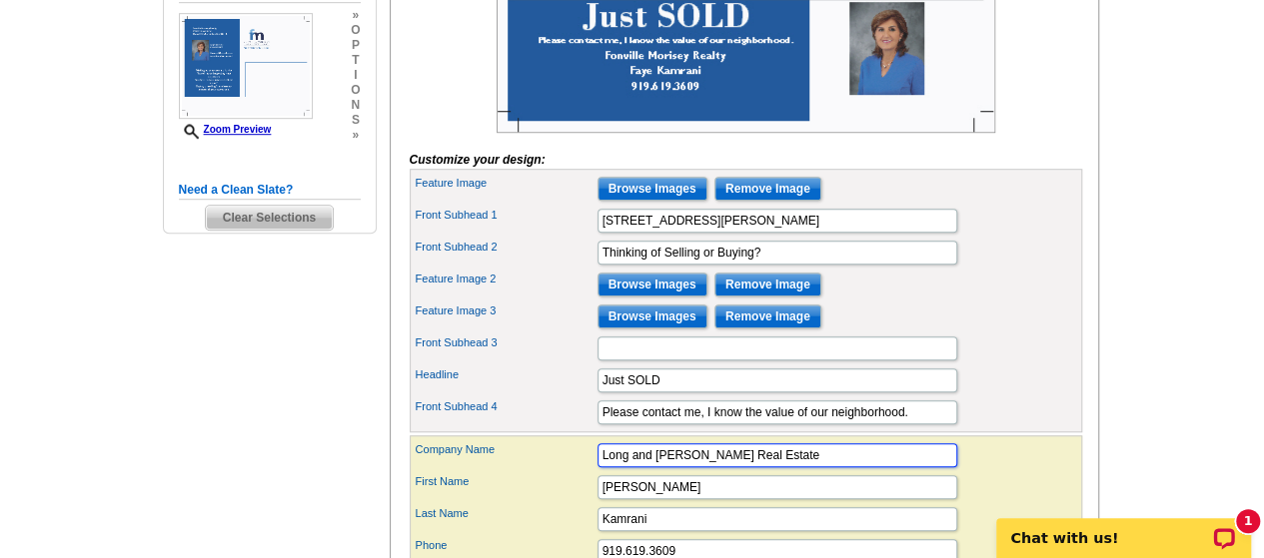
scroll to position [499, 0]
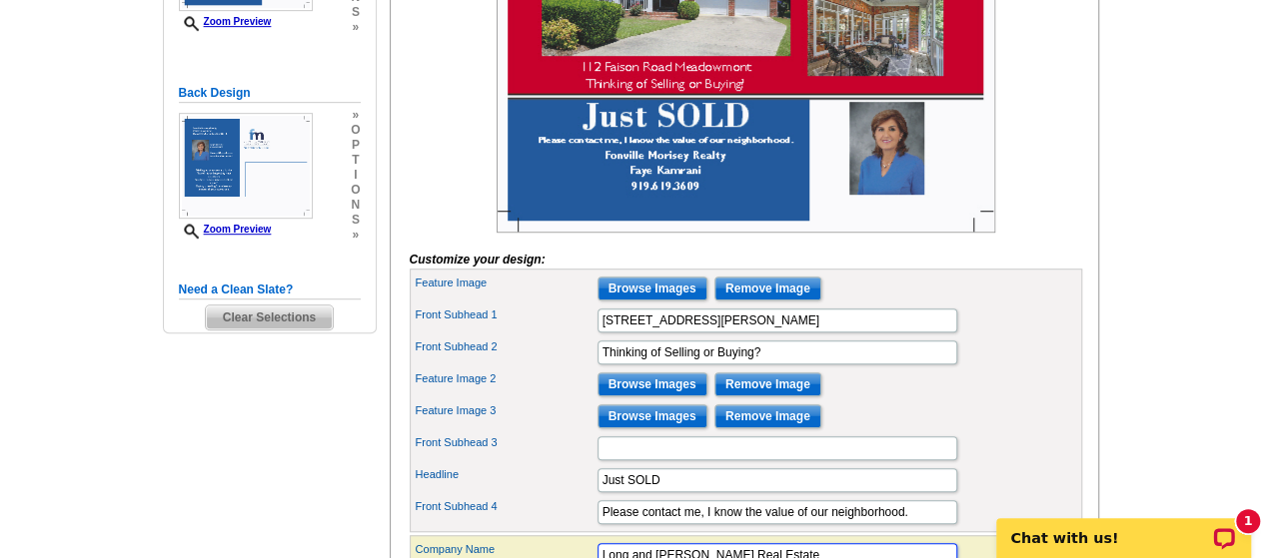
type input "Long and Foster Real Estate"
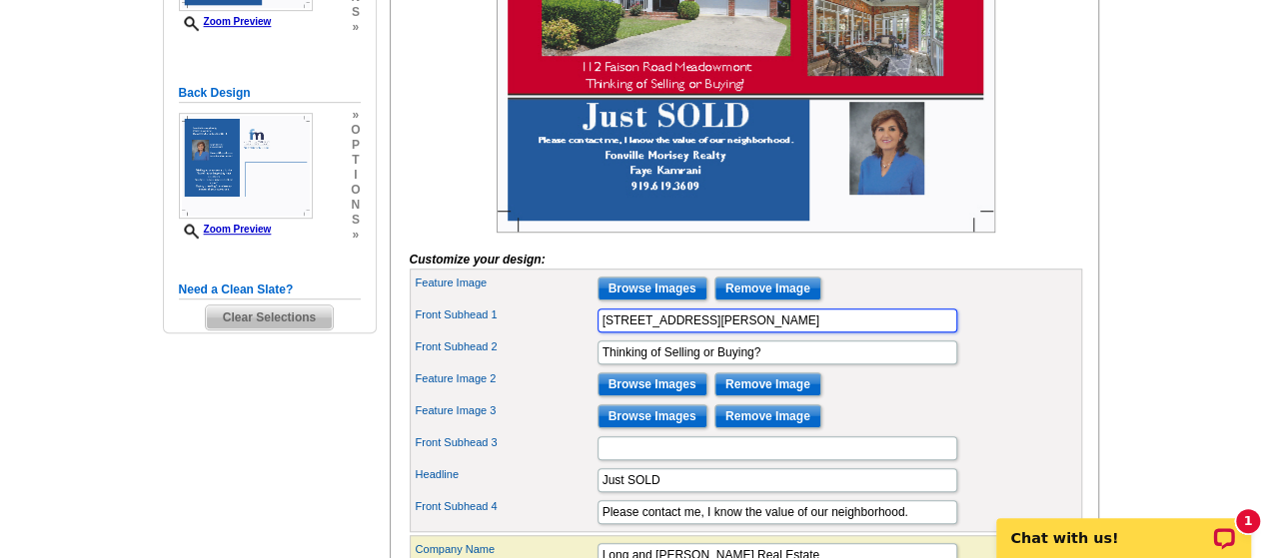
click at [791, 333] on input "112 Faison Road Meadowmont" at bounding box center [777, 321] width 360 height 24
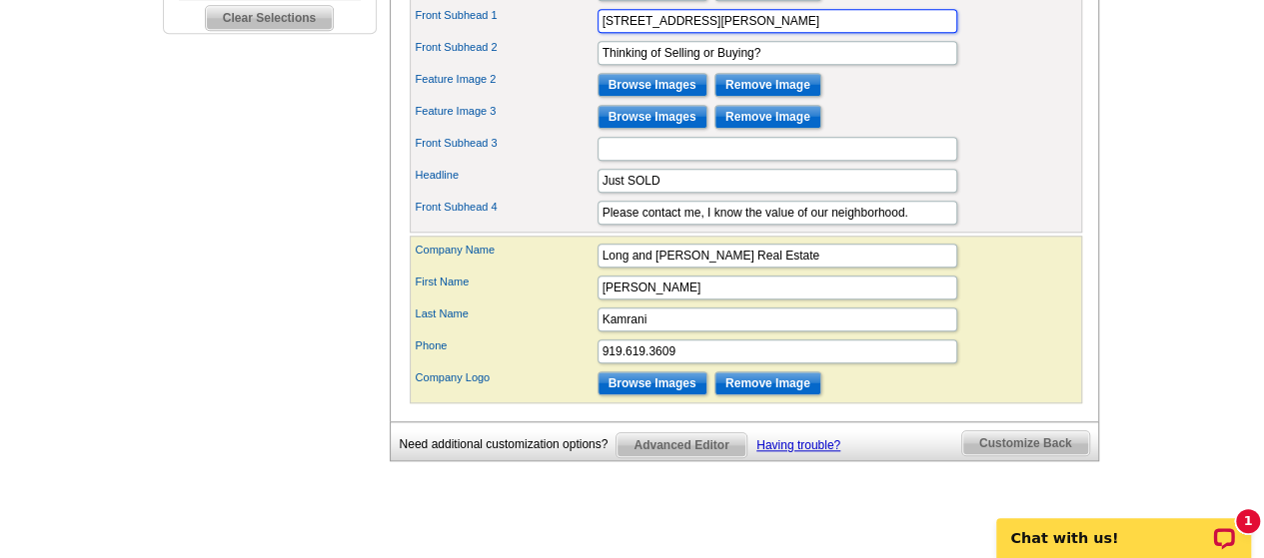
scroll to position [699, 0]
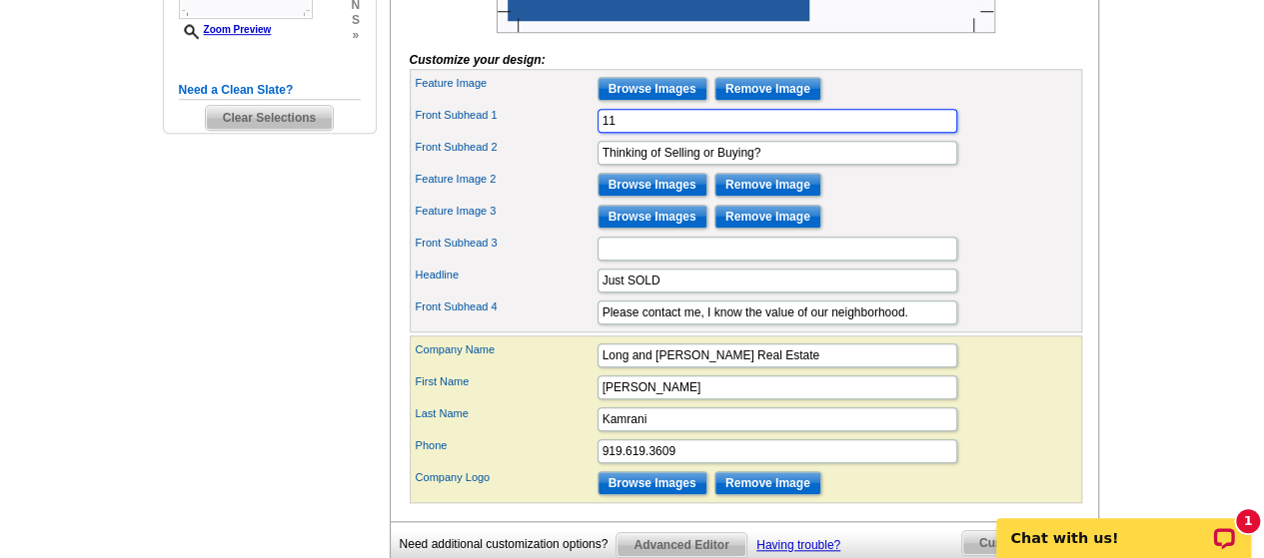
type input "1"
paste input "1601 Bellenden Drive, Durham, NC 27"
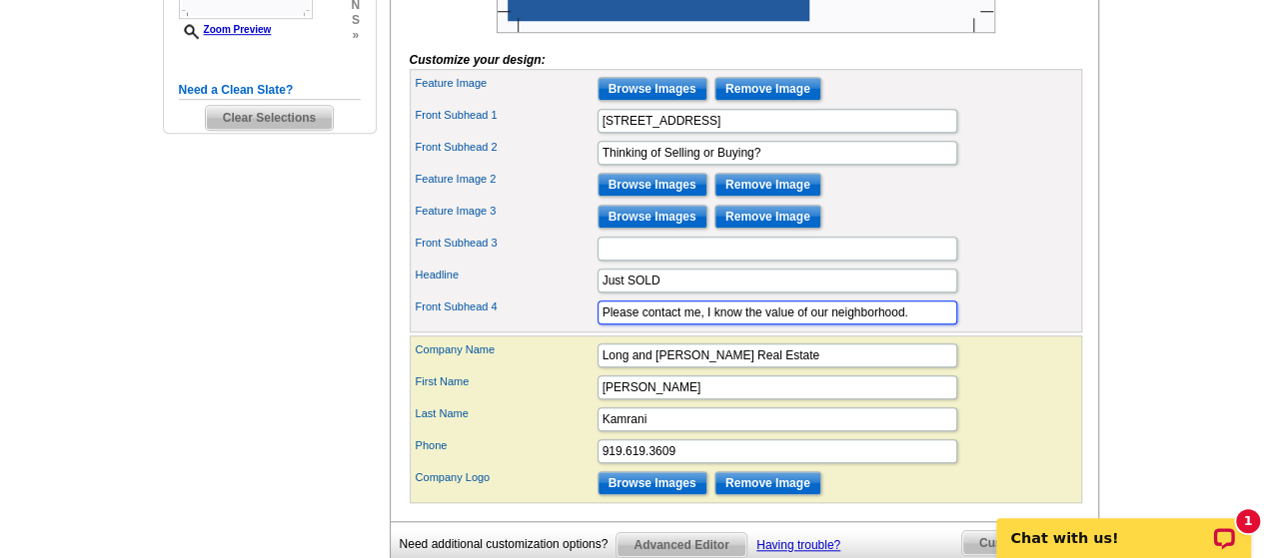
click at [627, 325] on input "Please contact me, I know the value of our neighborhood." at bounding box center [777, 313] width 360 height 24
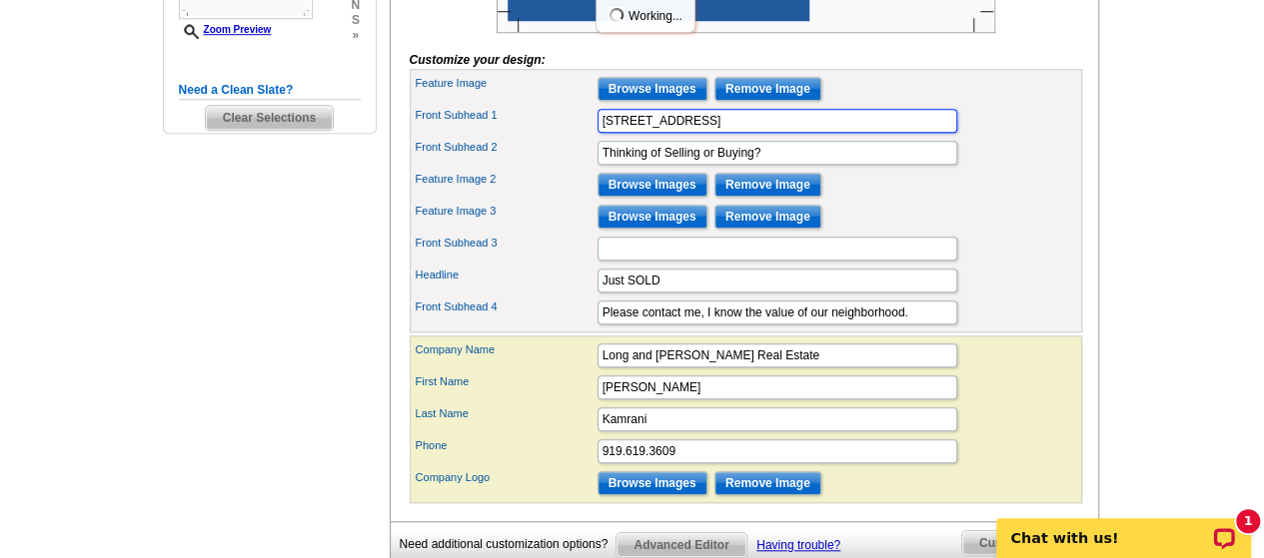
click at [817, 133] on input "1601 Bellenden Drive, Durham, NC 27" at bounding box center [777, 121] width 360 height 24
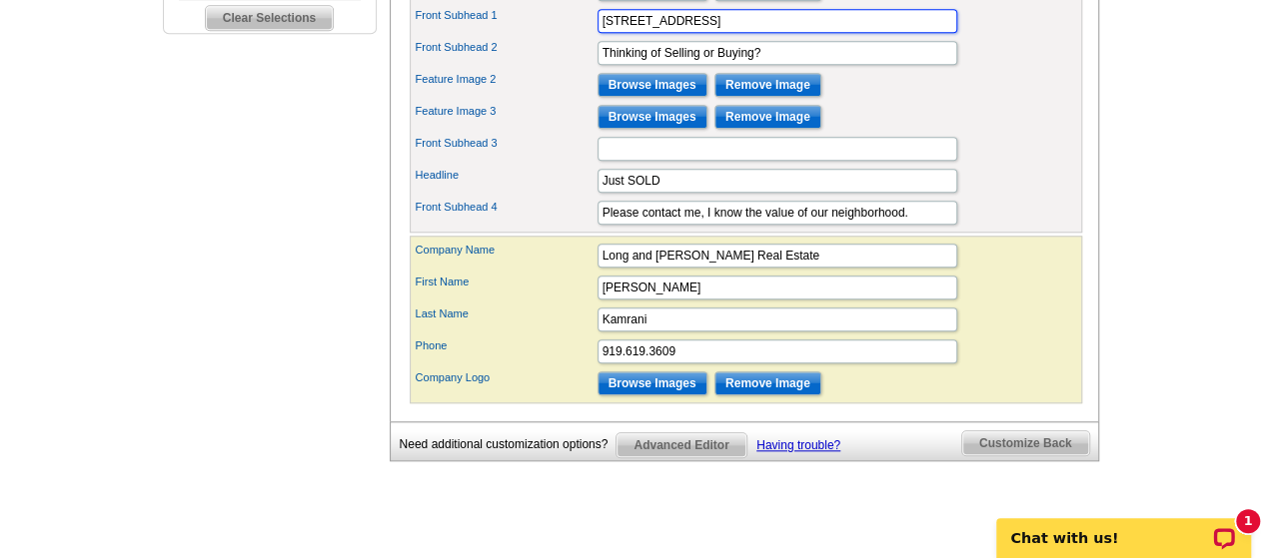
type input "1601 Bellenden Drive, Durham, NC 27713"
click at [1049, 165] on div "Front Subhead 3" at bounding box center [746, 149] width 664 height 32
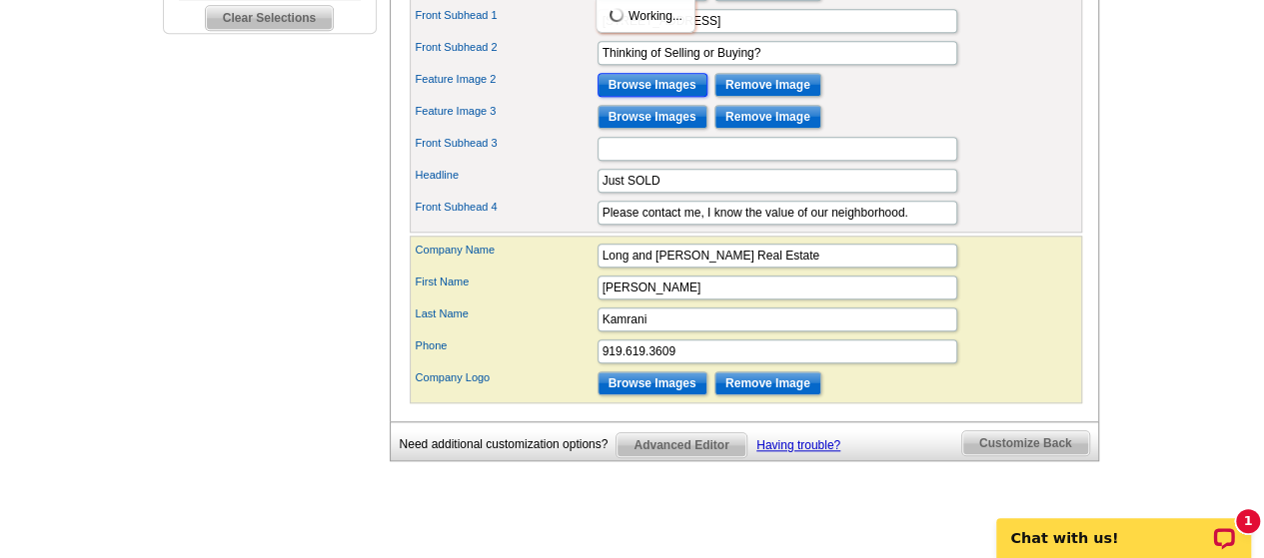
click at [631, 97] on input "Browse Images" at bounding box center [652, 85] width 110 height 24
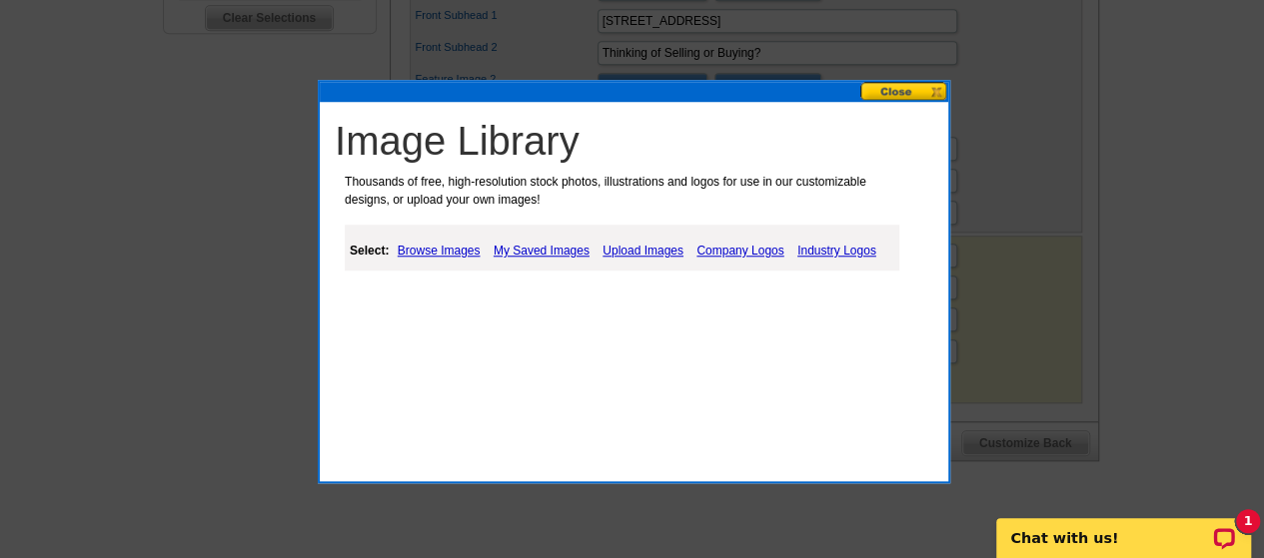
click at [449, 249] on link "Browse Images" at bounding box center [439, 251] width 93 height 24
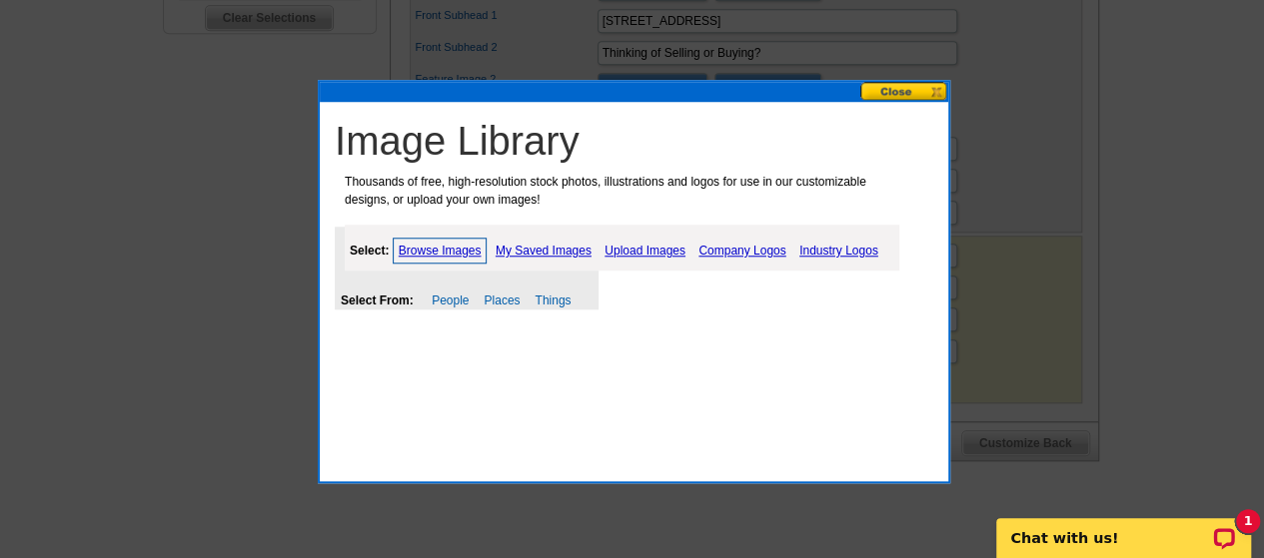
click at [659, 246] on link "Upload Images" at bounding box center [644, 251] width 91 height 24
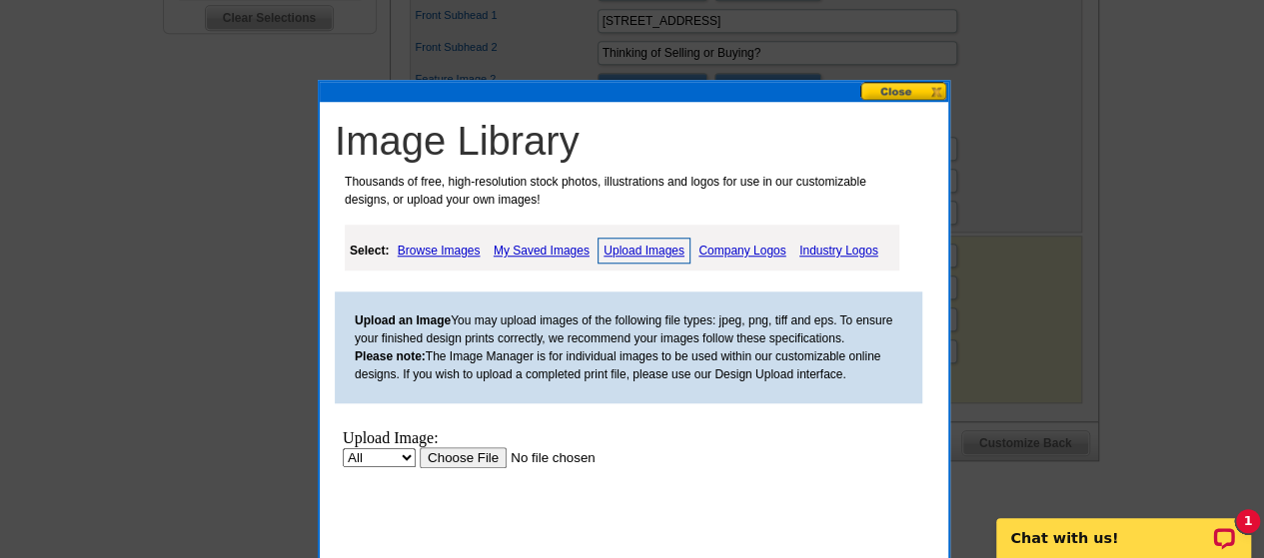
scroll to position [0, 0]
click at [478, 461] on input "file" at bounding box center [546, 458] width 253 height 21
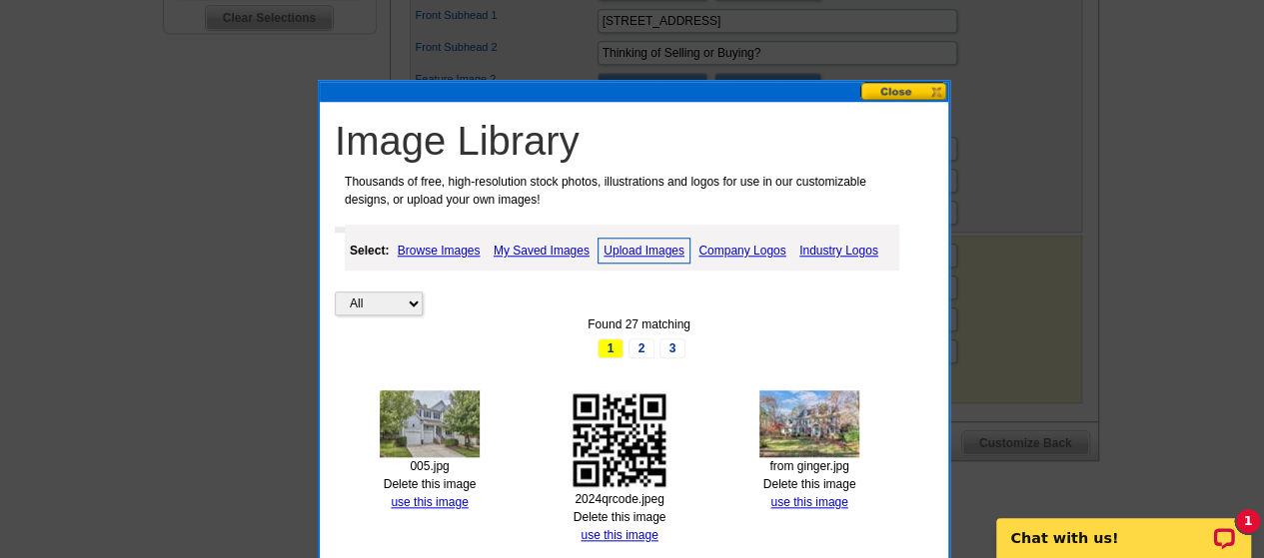
click at [729, 249] on link "Company Logos" at bounding box center [741, 251] width 97 height 24
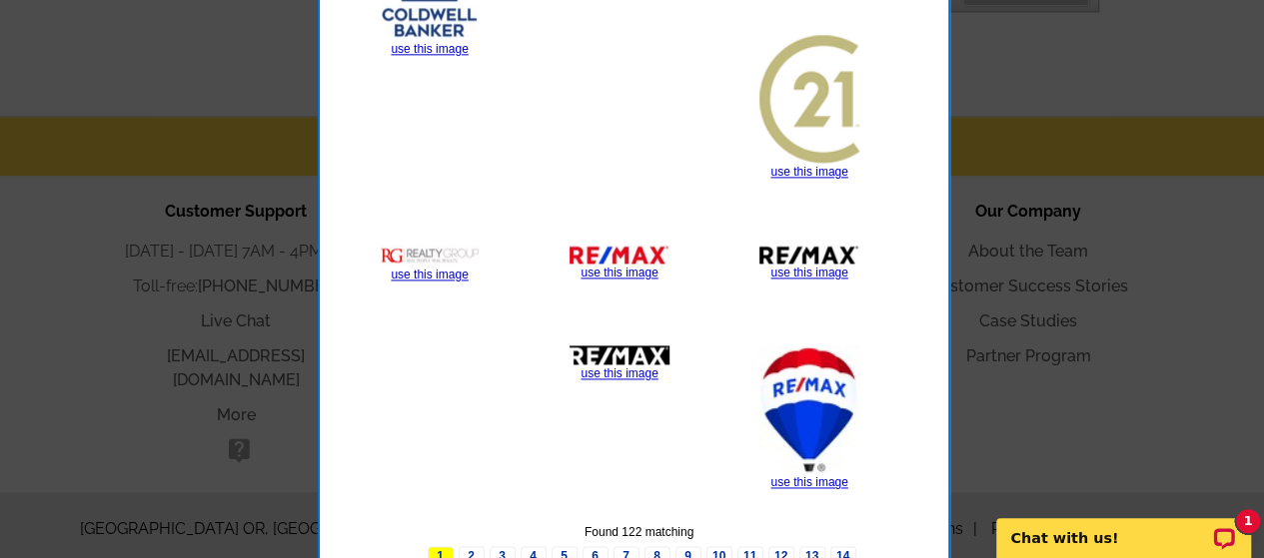
scroll to position [1289, 0]
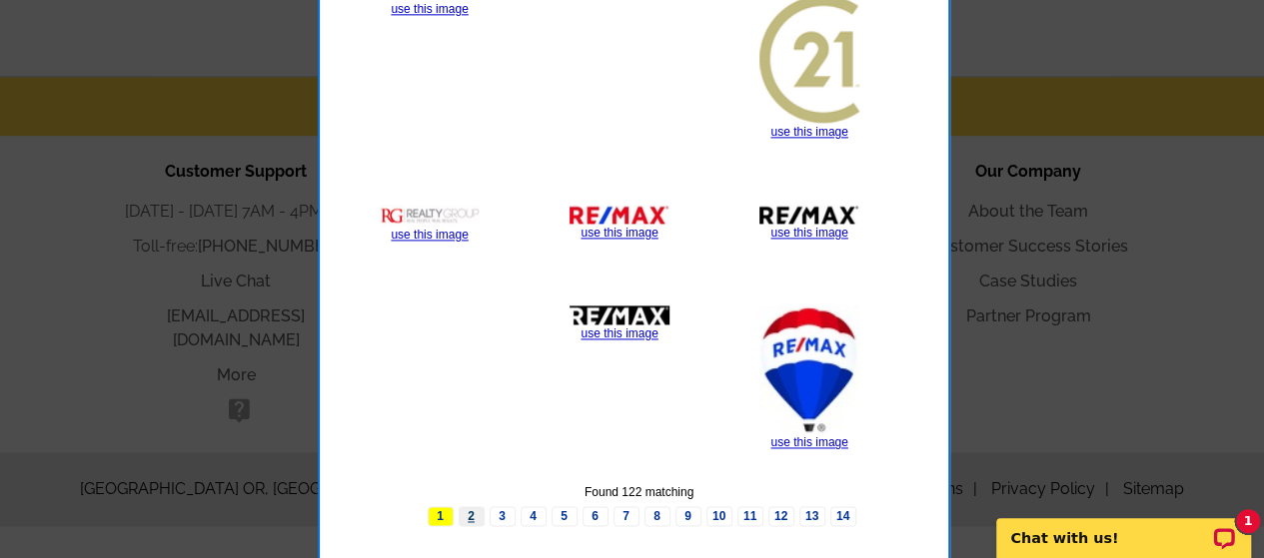
click at [473, 511] on link "2" at bounding box center [472, 516] width 26 height 20
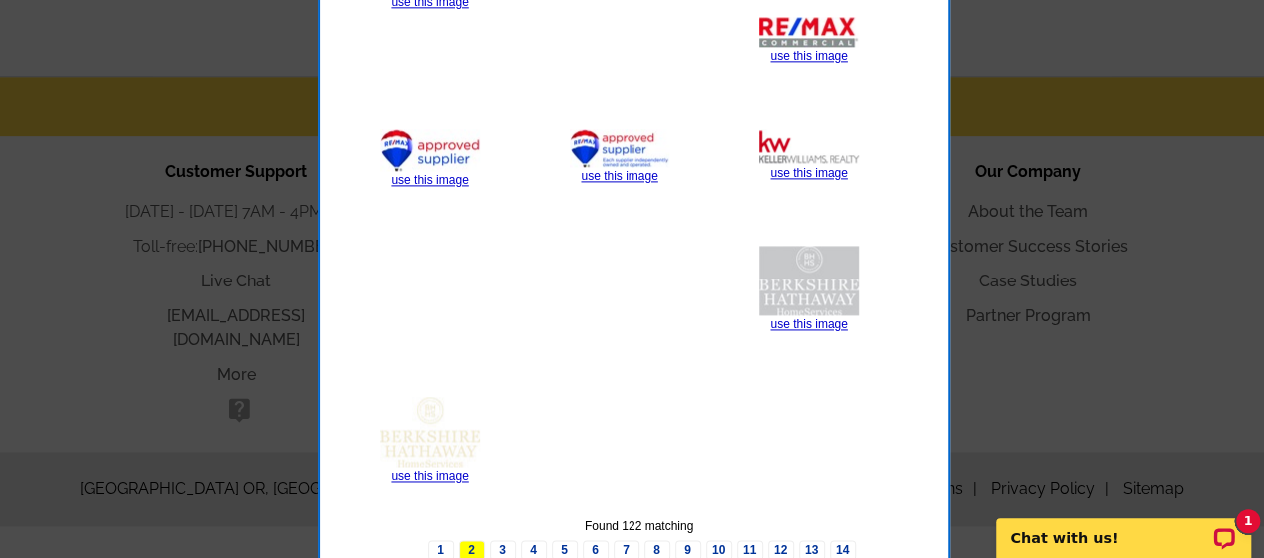
scroll to position [1322, 0]
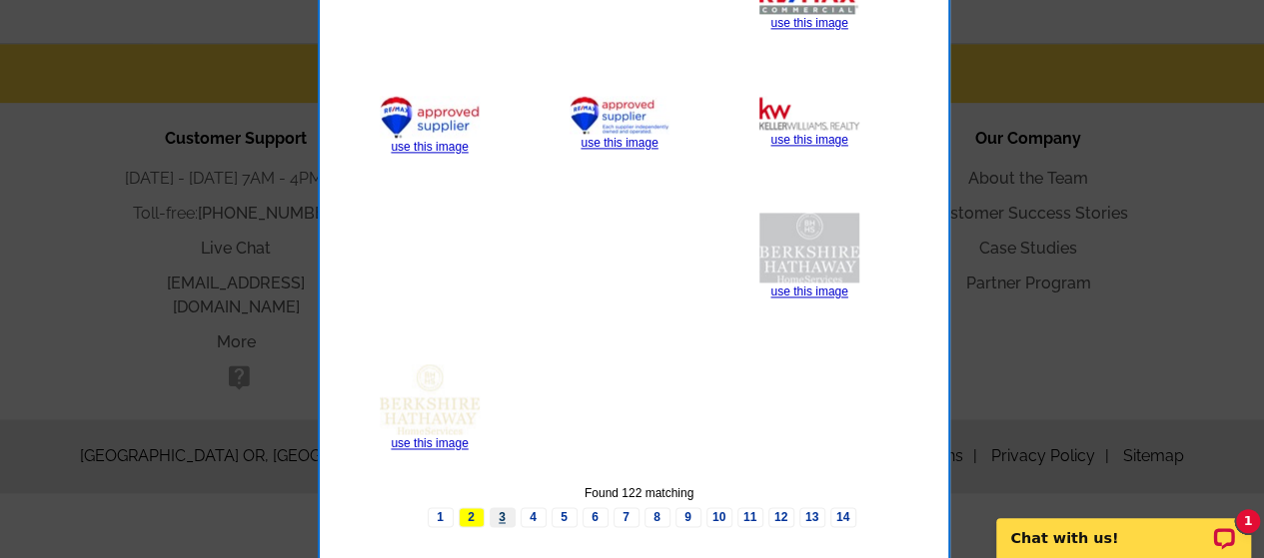
click at [501, 510] on link "3" at bounding box center [502, 517] width 26 height 20
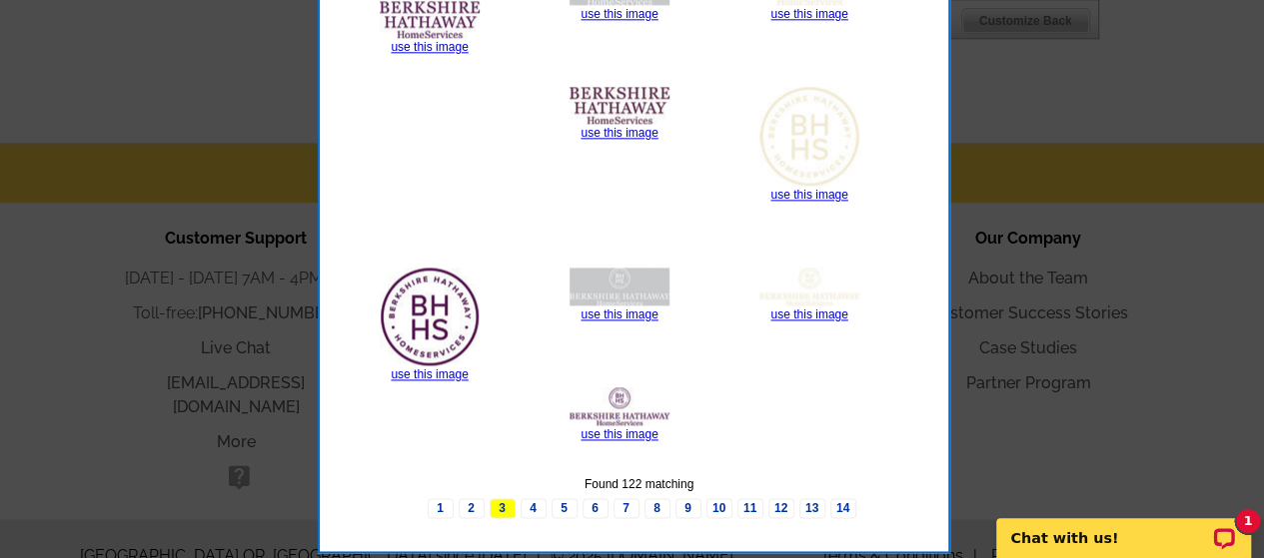
scroll to position [1251, 0]
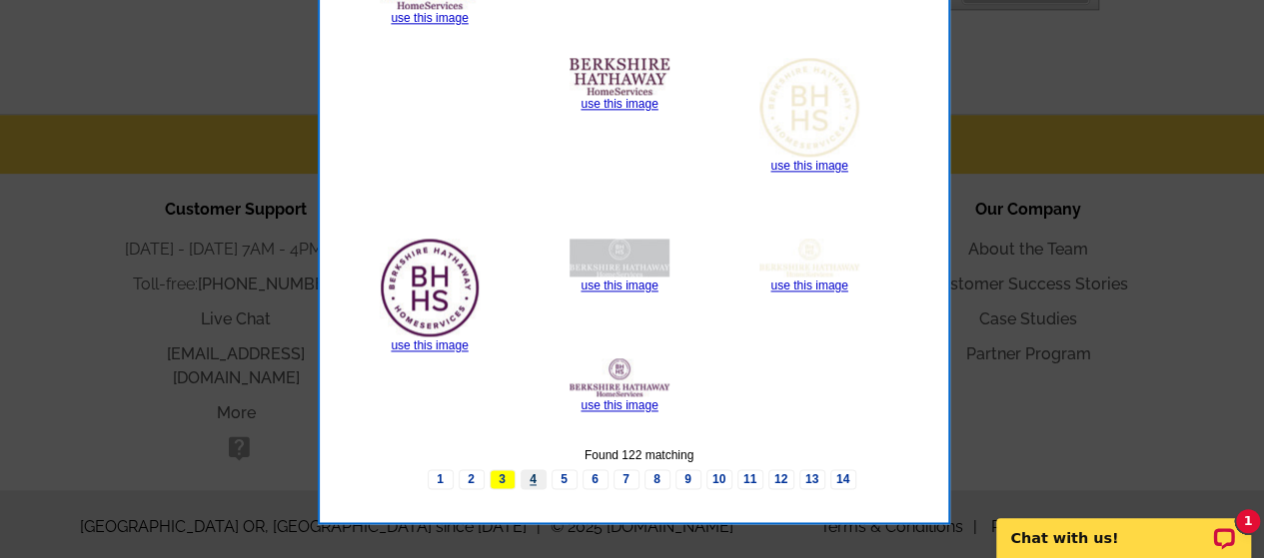
click at [533, 470] on link "4" at bounding box center [533, 479] width 26 height 20
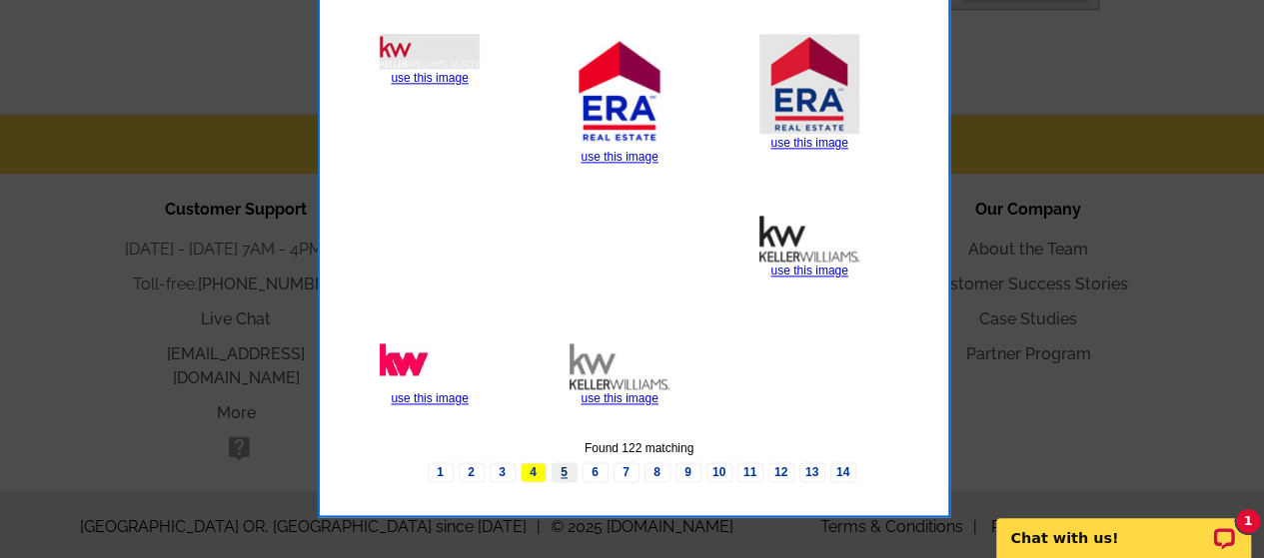
click at [564, 462] on link "5" at bounding box center [564, 472] width 26 height 20
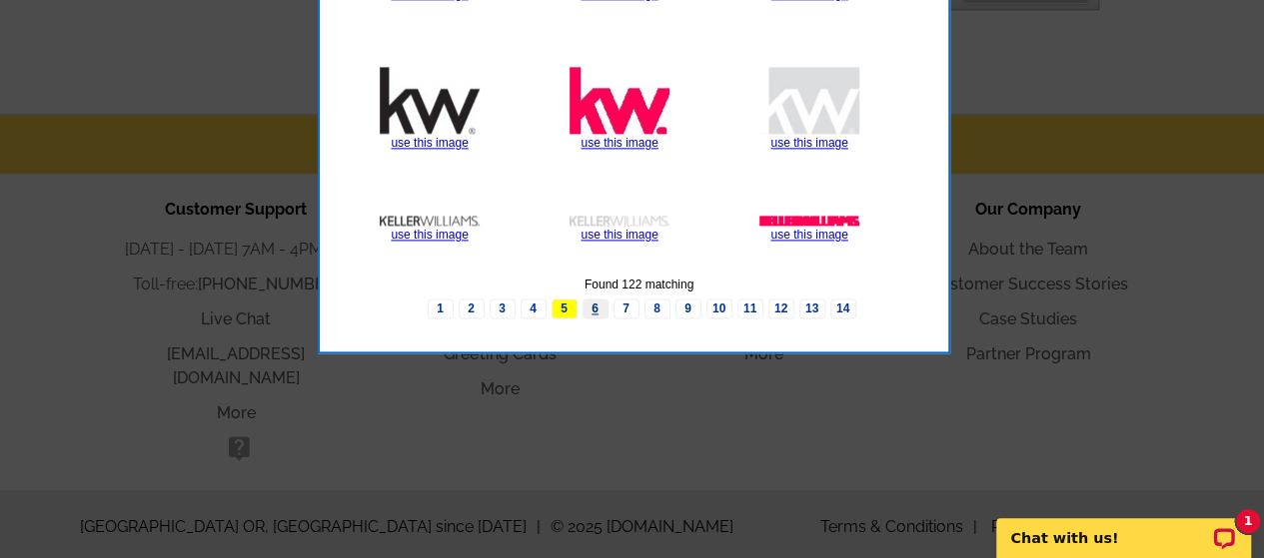
click at [595, 303] on link "6" at bounding box center [595, 309] width 26 height 20
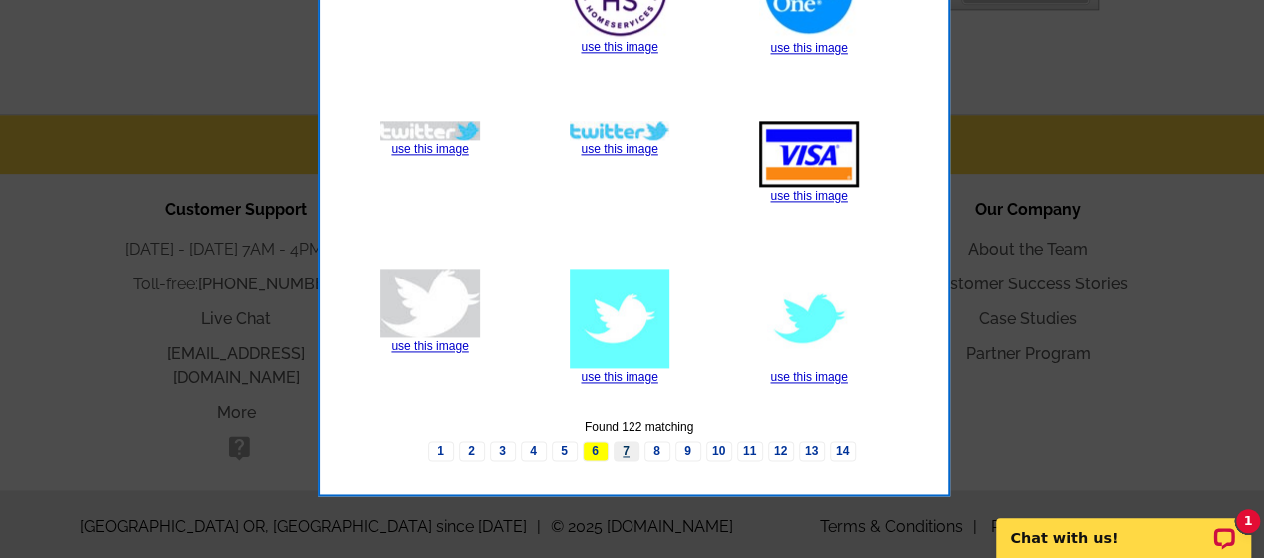
click at [623, 442] on link "7" at bounding box center [626, 452] width 26 height 20
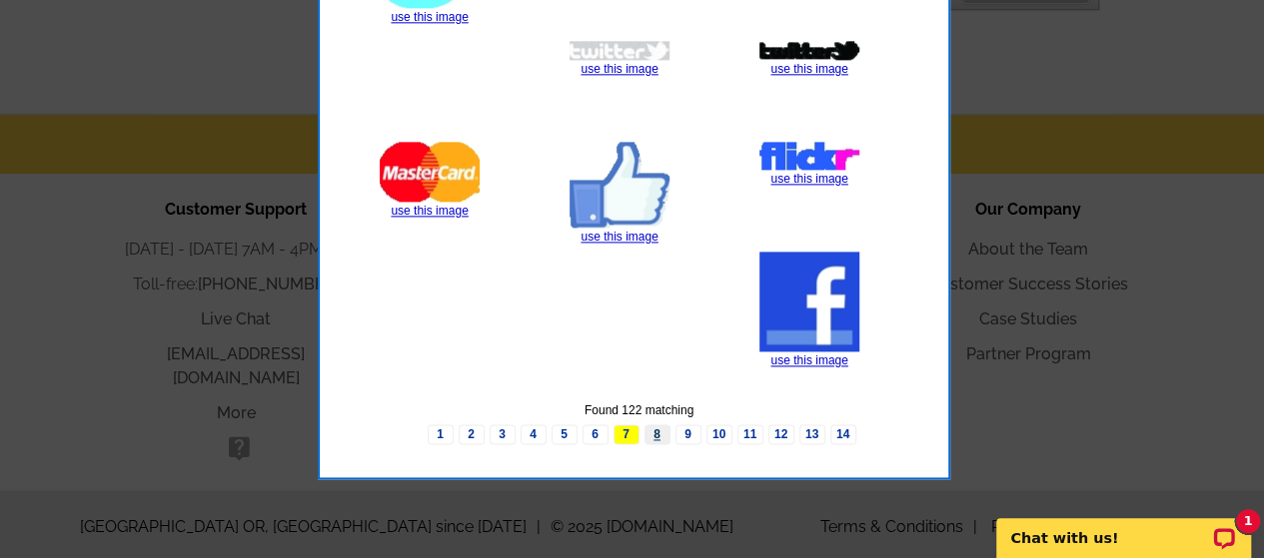
click at [657, 427] on link "8" at bounding box center [657, 435] width 26 height 20
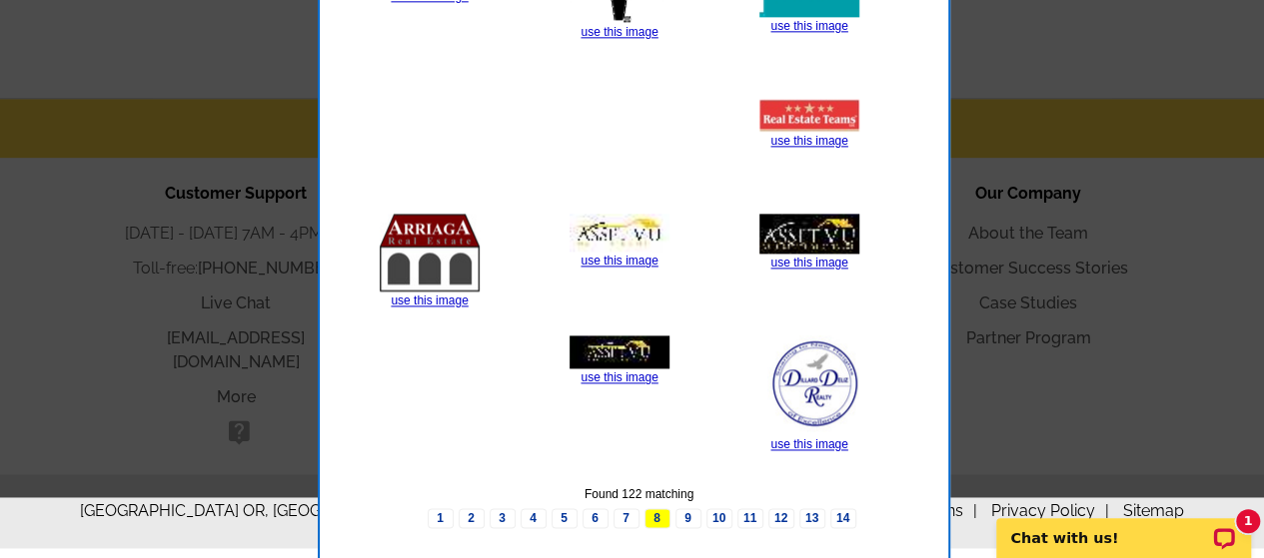
scroll to position [1268, 0]
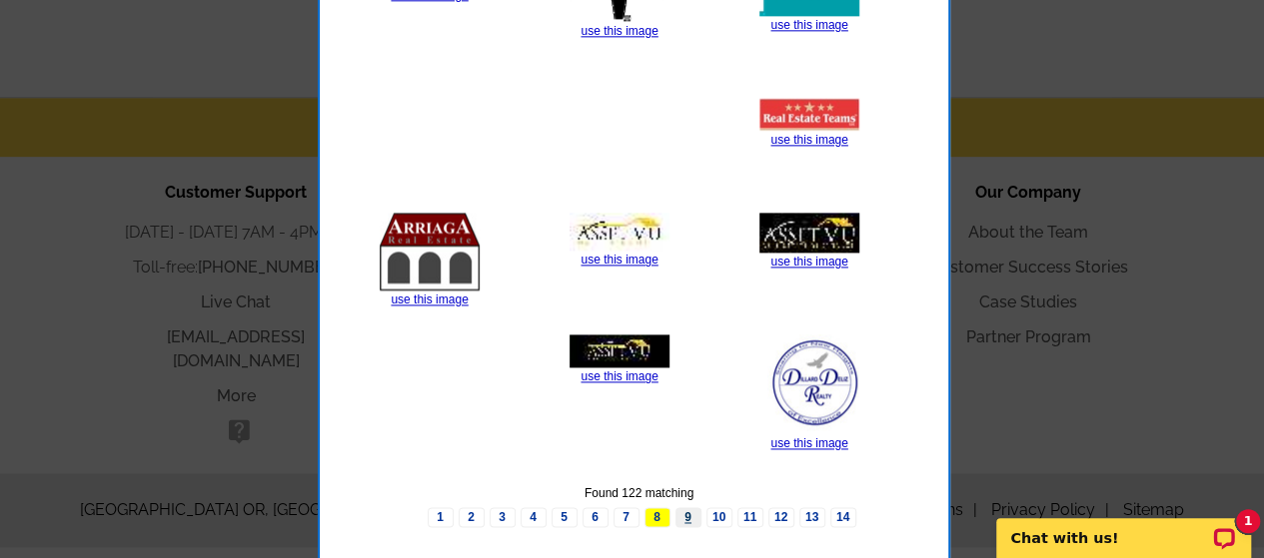
click at [683, 507] on link "9" at bounding box center [688, 517] width 26 height 20
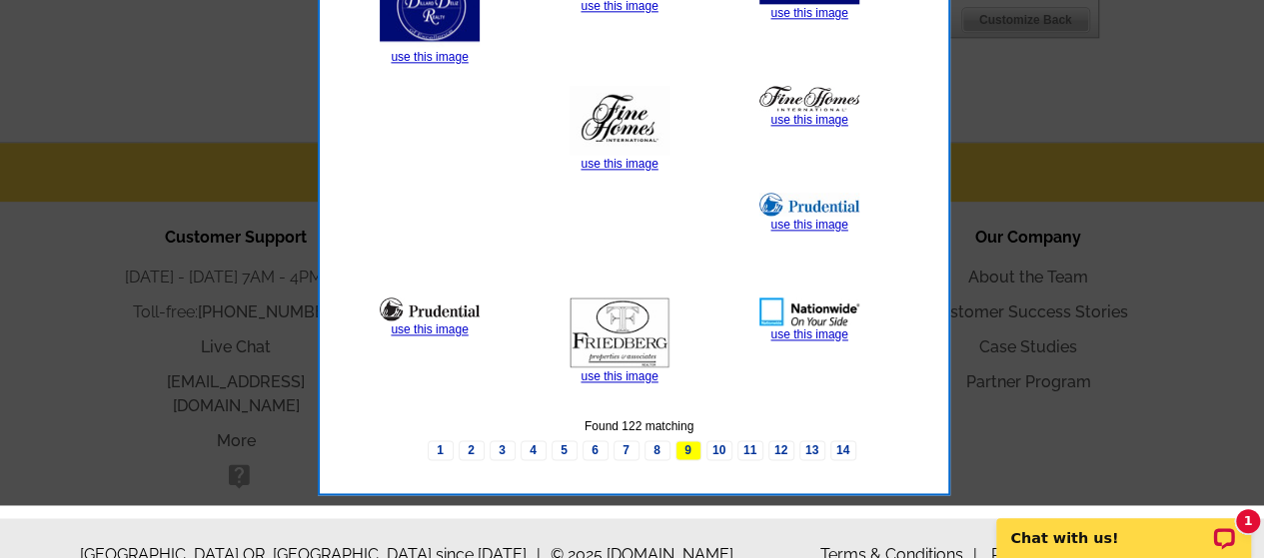
scroll to position [1251, 0]
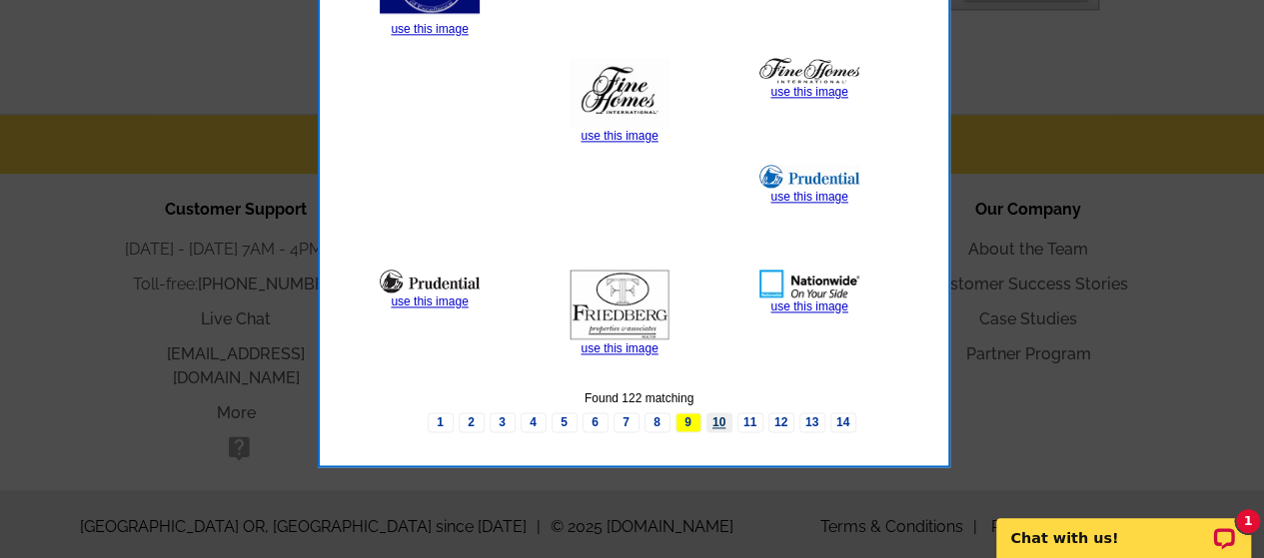
click at [717, 414] on link "10" at bounding box center [719, 423] width 26 height 20
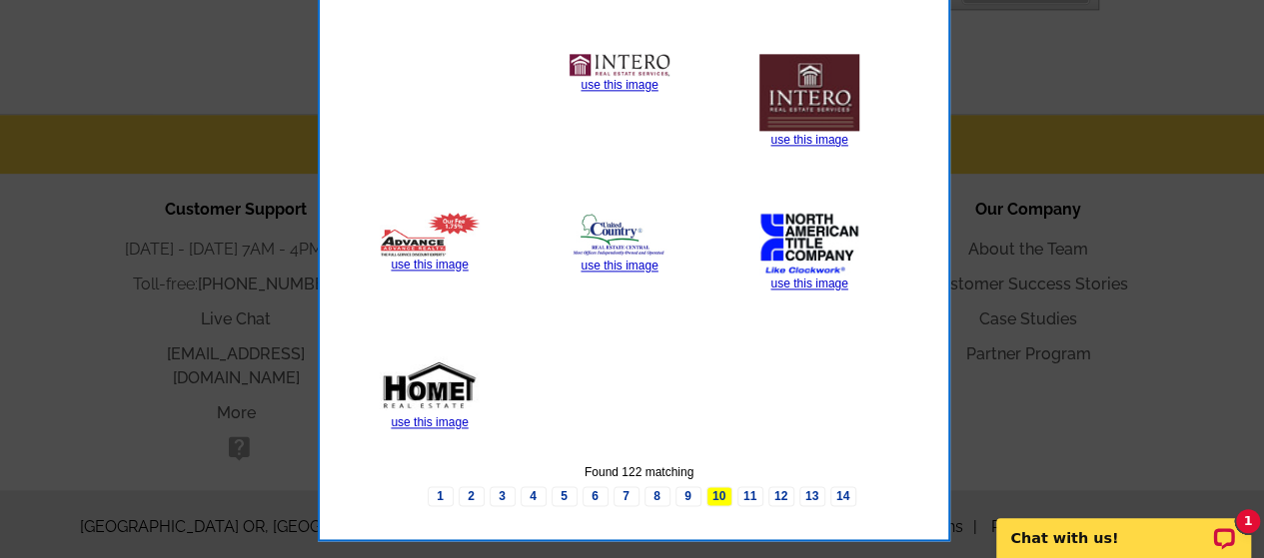
click at [743, 486] on link "11" at bounding box center [750, 496] width 26 height 20
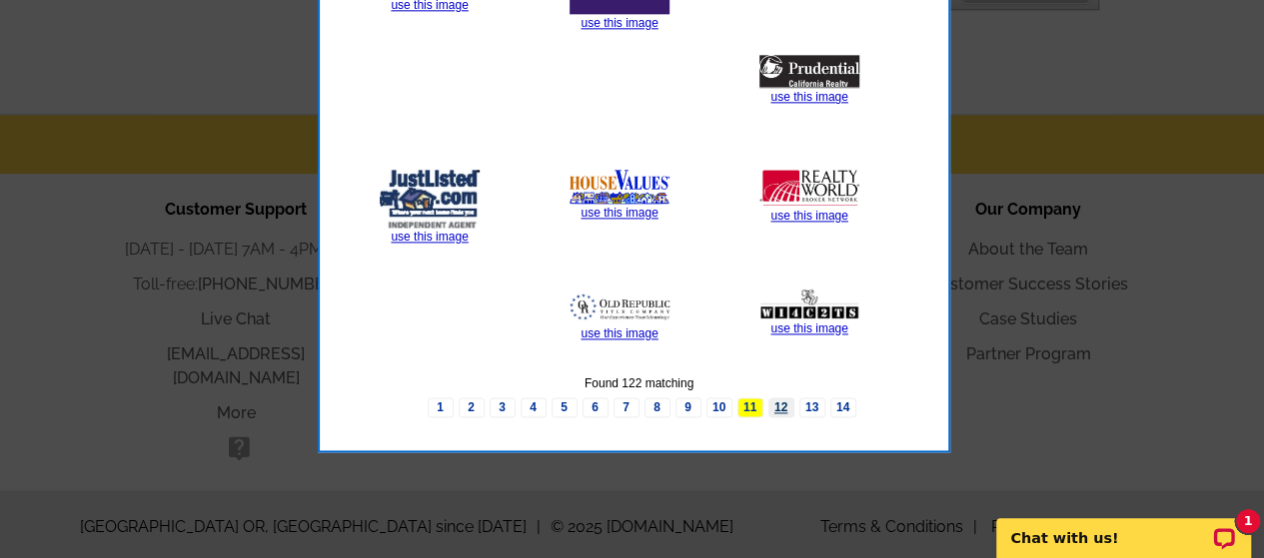
click at [773, 400] on link "12" at bounding box center [781, 408] width 26 height 20
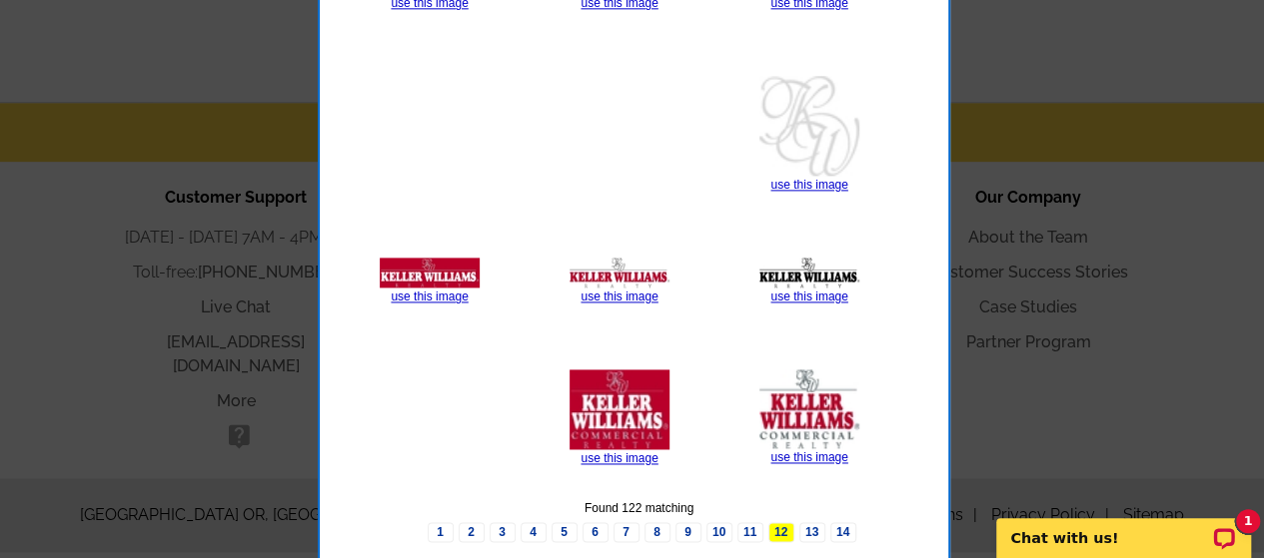
scroll to position [1278, 0]
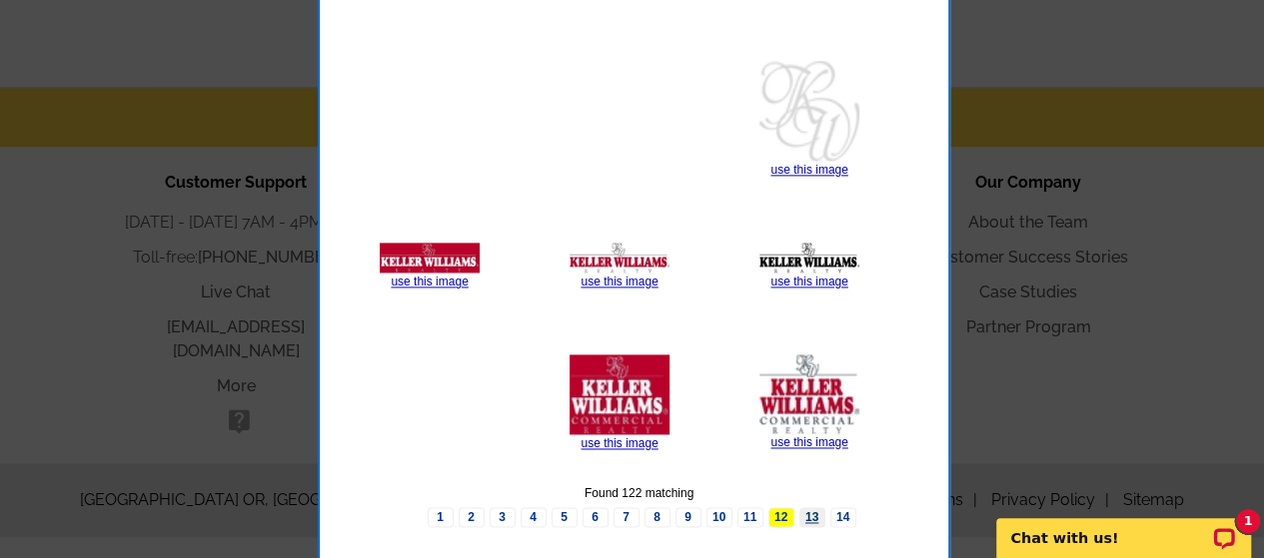
click at [804, 512] on link "13" at bounding box center [812, 517] width 26 height 20
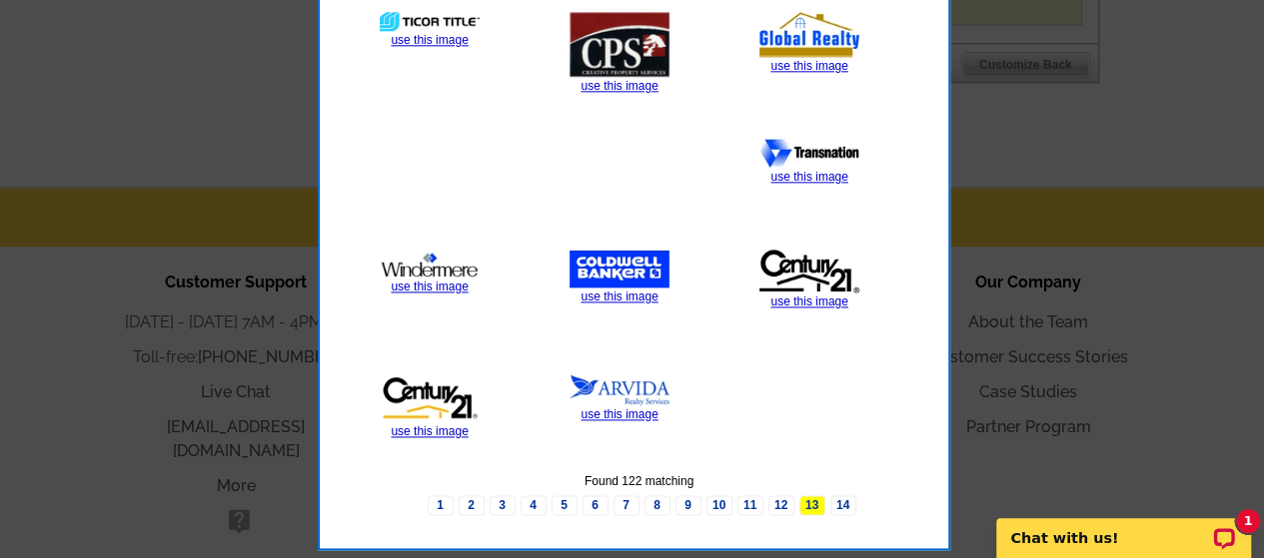
scroll to position [1251, 0]
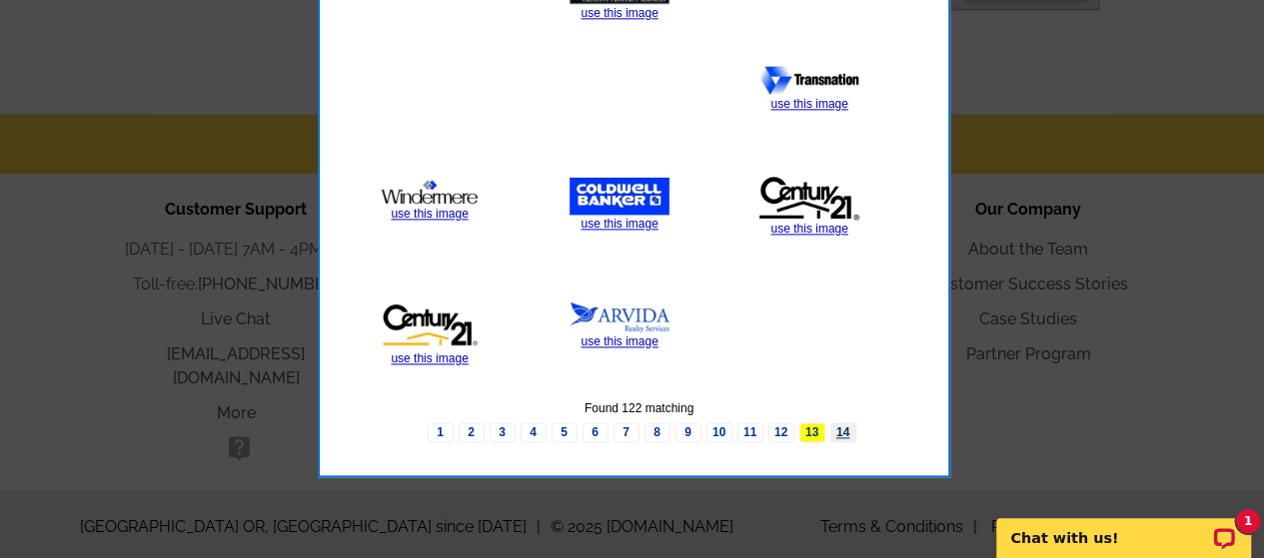
click at [843, 423] on link "14" at bounding box center [843, 433] width 26 height 20
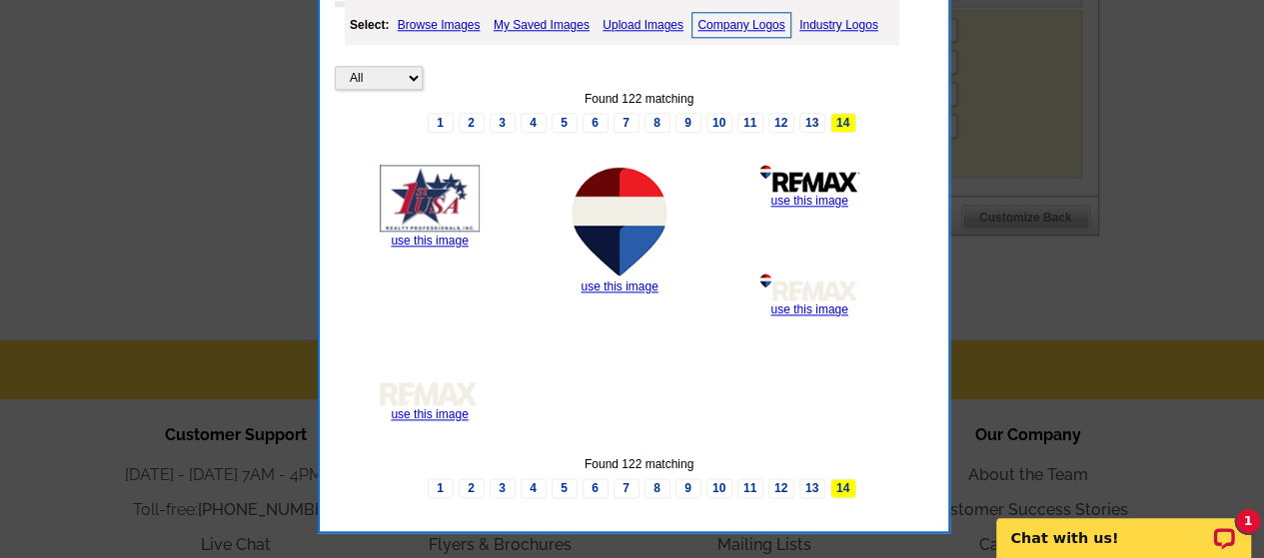
scroll to position [651, 0]
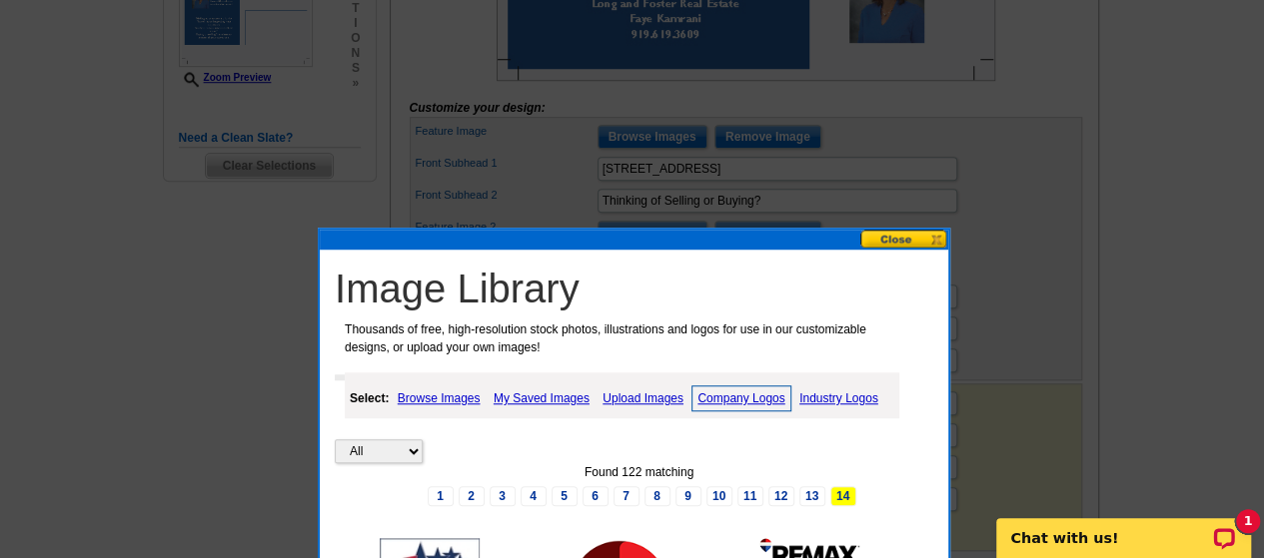
click at [907, 239] on button at bounding box center [904, 239] width 88 height 19
click at [907, 213] on input "Thinking of Selling or Buying?" at bounding box center [777, 201] width 360 height 24
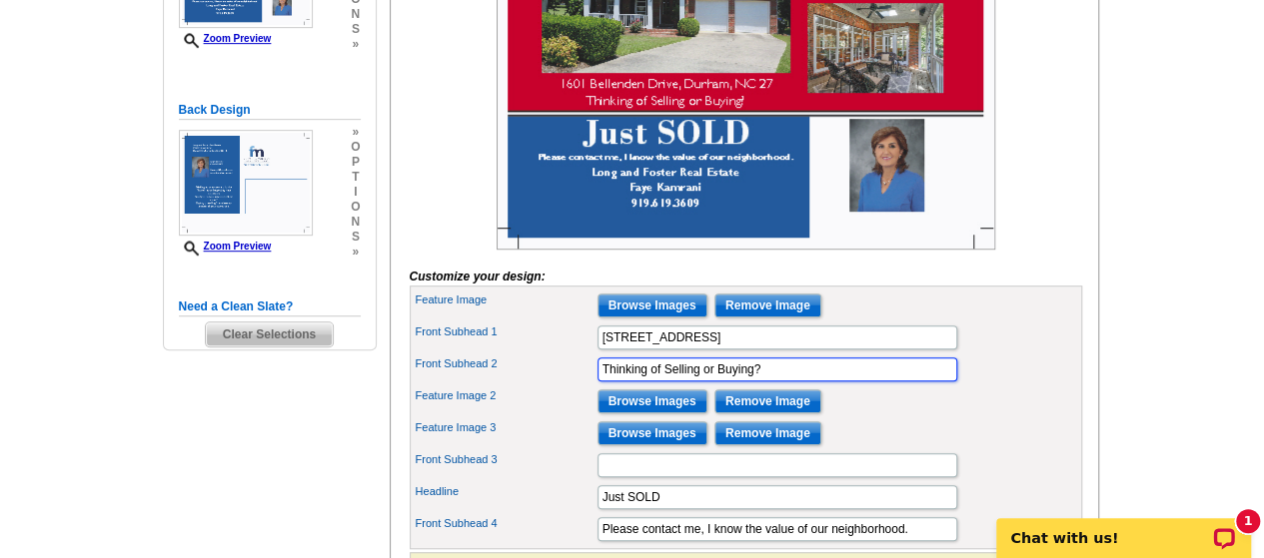
scroll to position [452, 0]
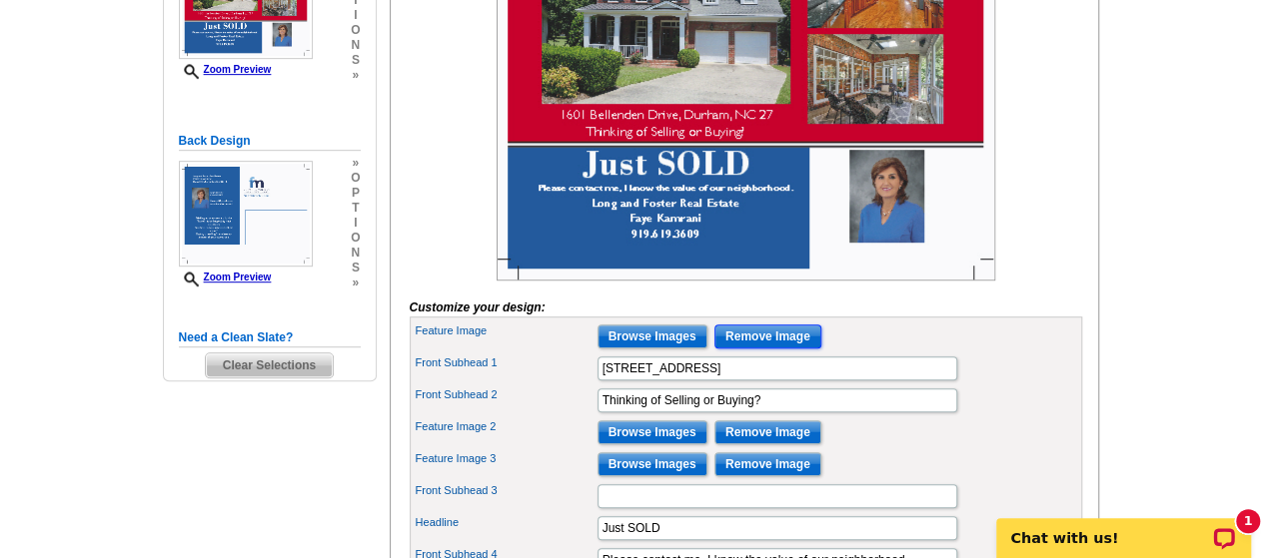
click at [753, 349] on input "Remove Image" at bounding box center [767, 337] width 107 height 24
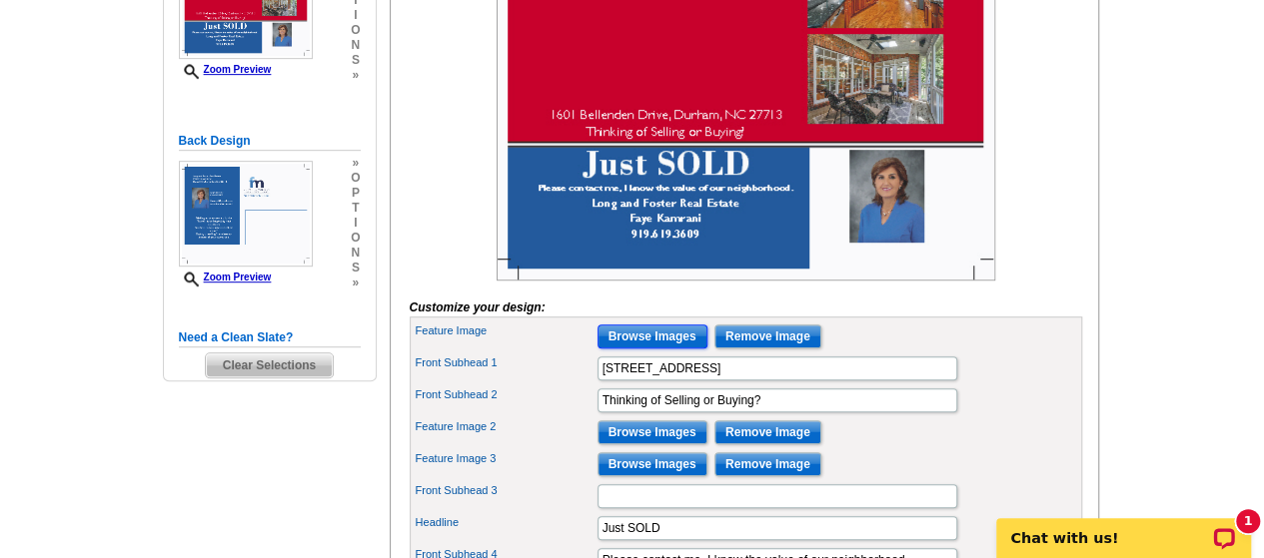
click at [639, 349] on input "Browse Images" at bounding box center [652, 337] width 110 height 24
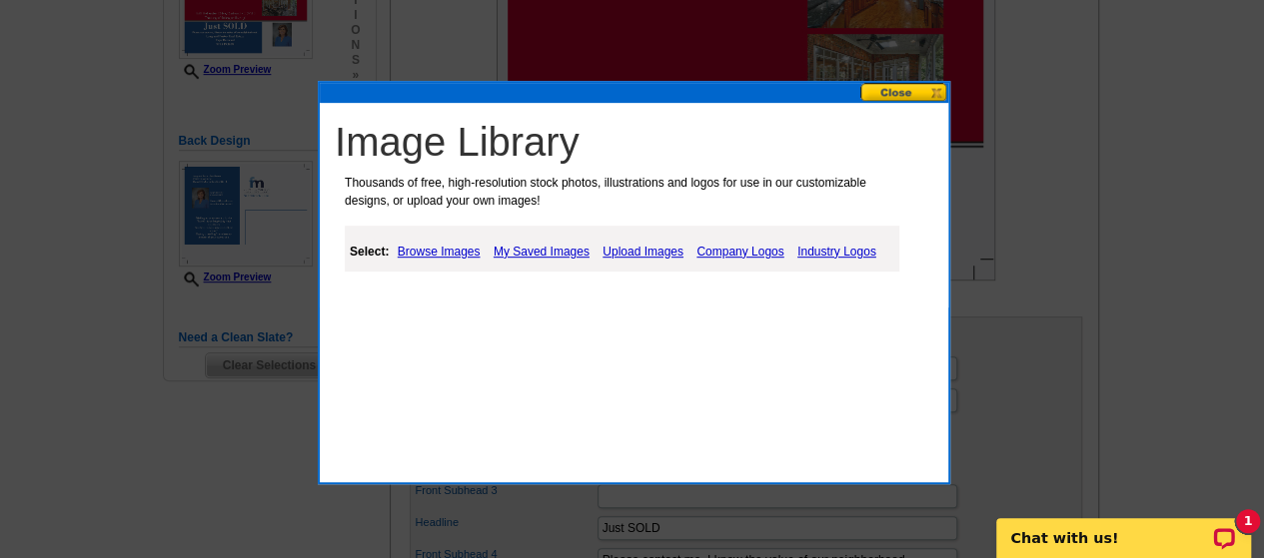
click at [433, 245] on link "Browse Images" at bounding box center [439, 252] width 93 height 24
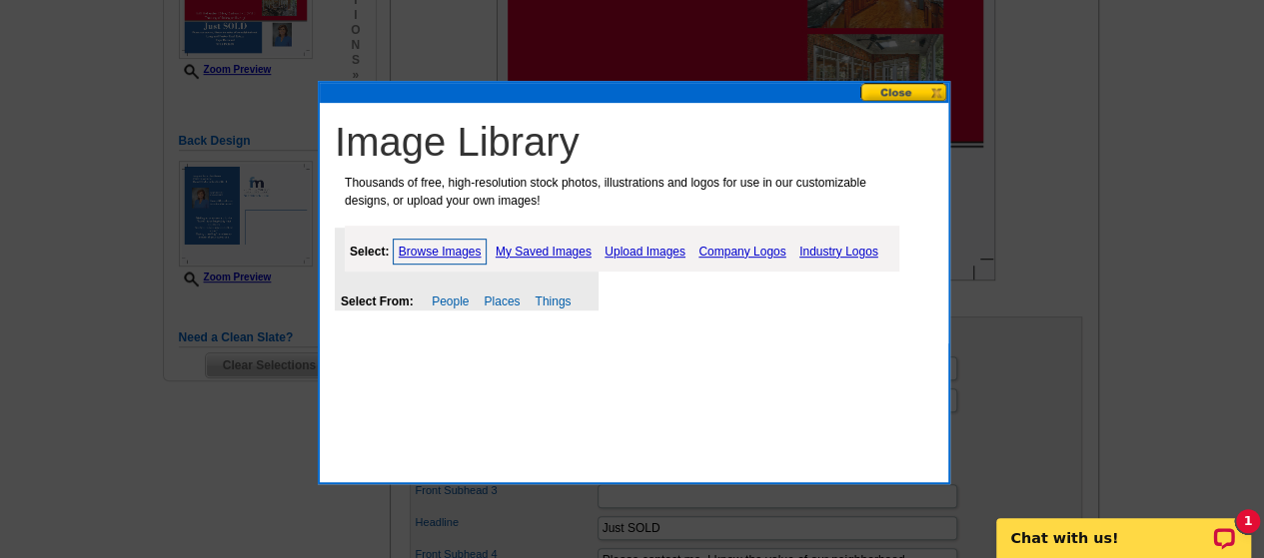
click at [645, 246] on link "Upload Images" at bounding box center [644, 252] width 91 height 24
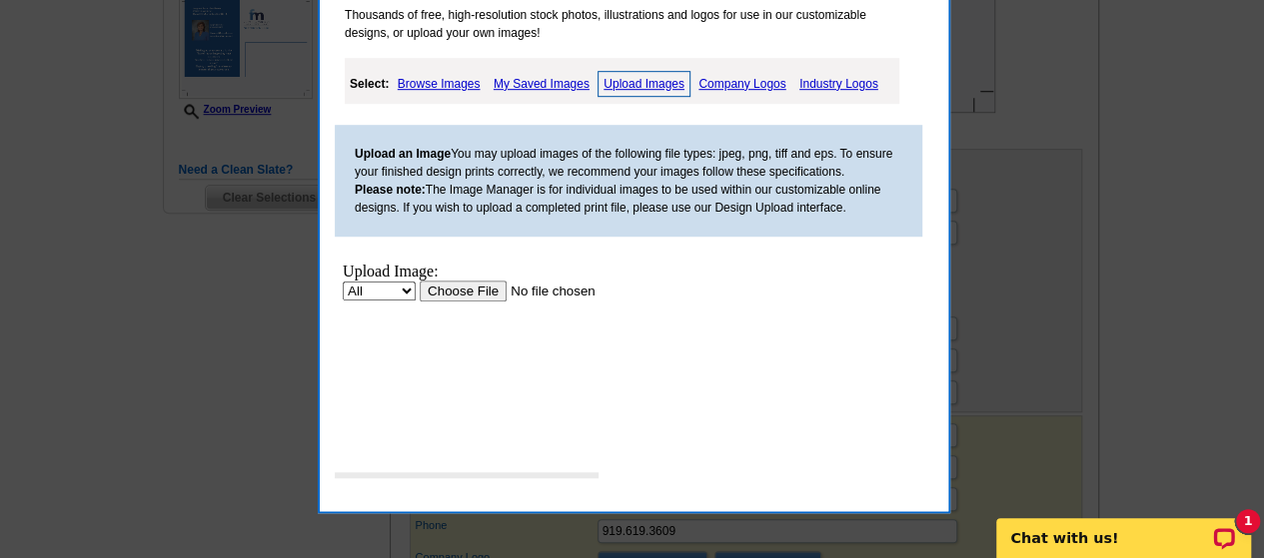
scroll to position [651, 0]
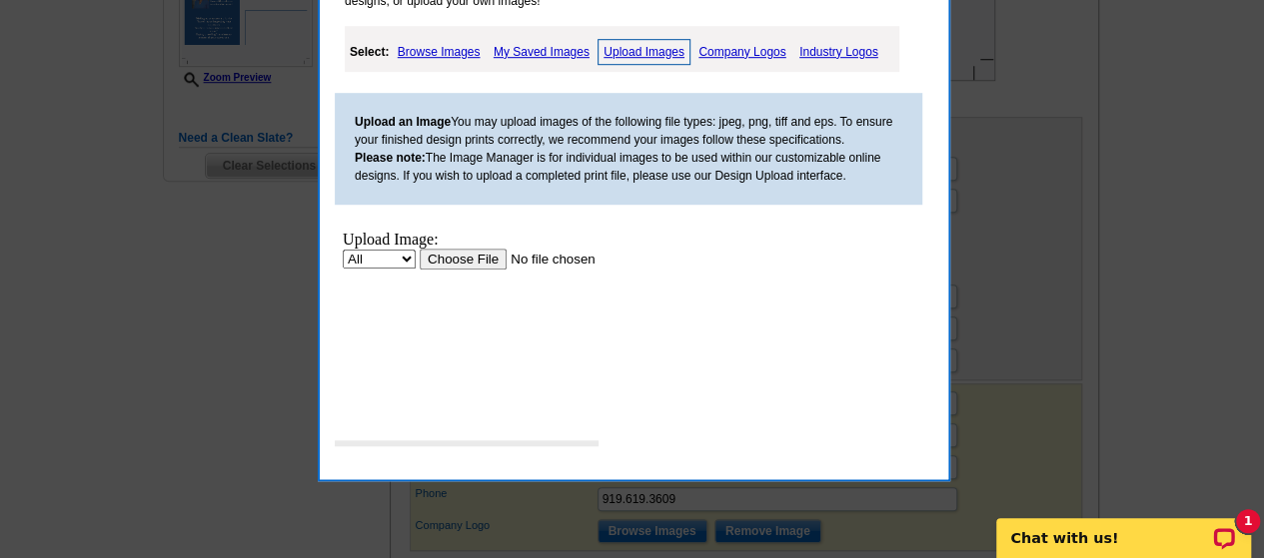
click at [479, 257] on input "file" at bounding box center [546, 258] width 253 height 21
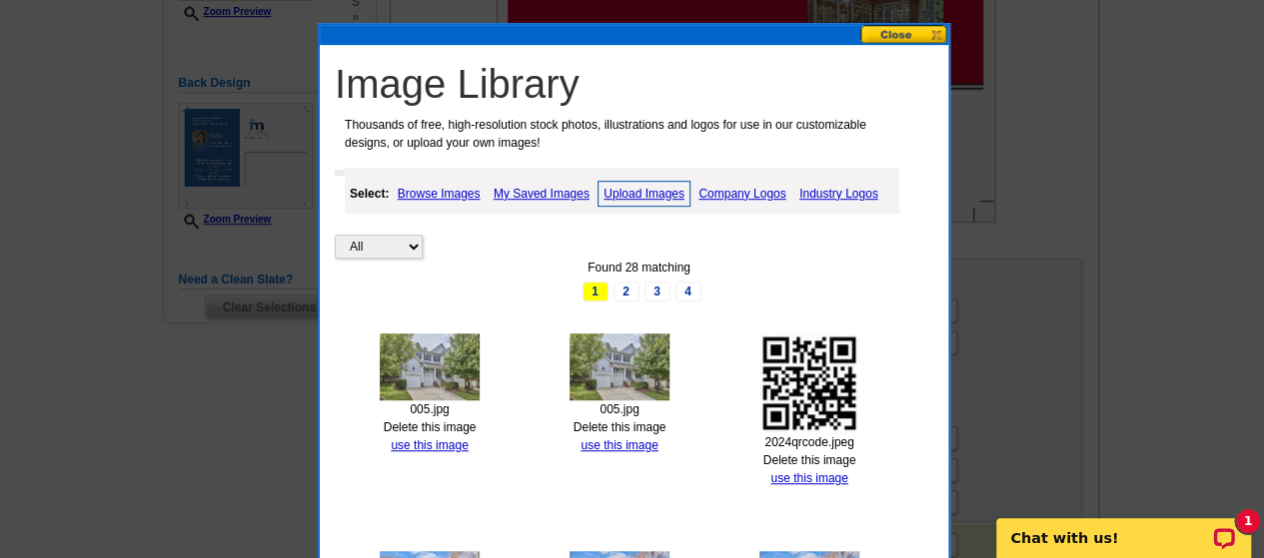
scroll to position [551, 0]
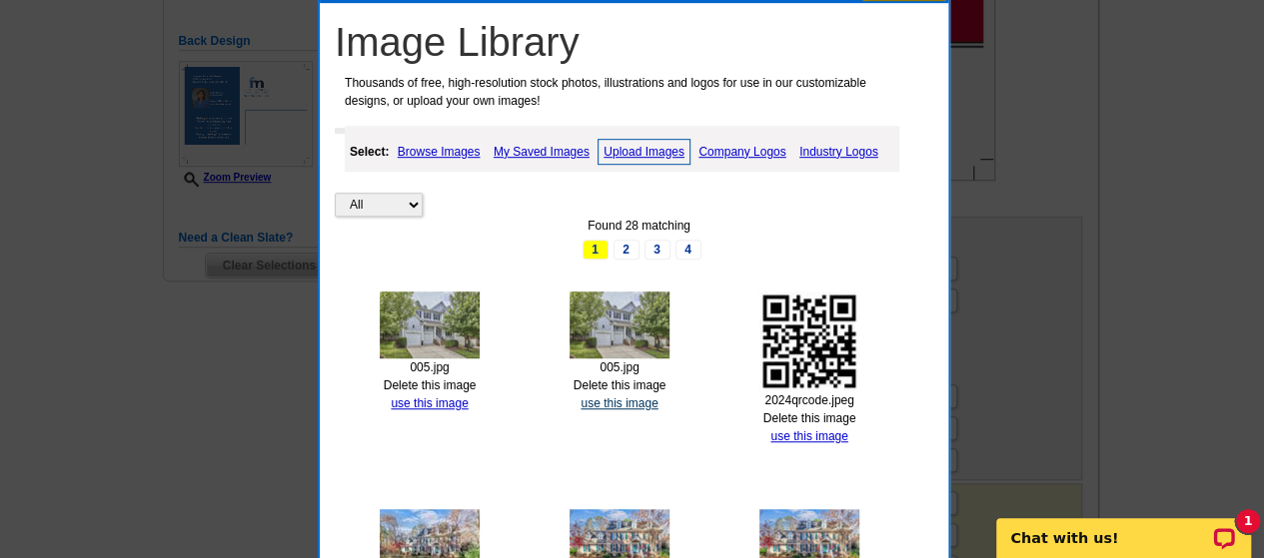
click at [613, 397] on link "use this image" at bounding box center [618, 404] width 77 height 14
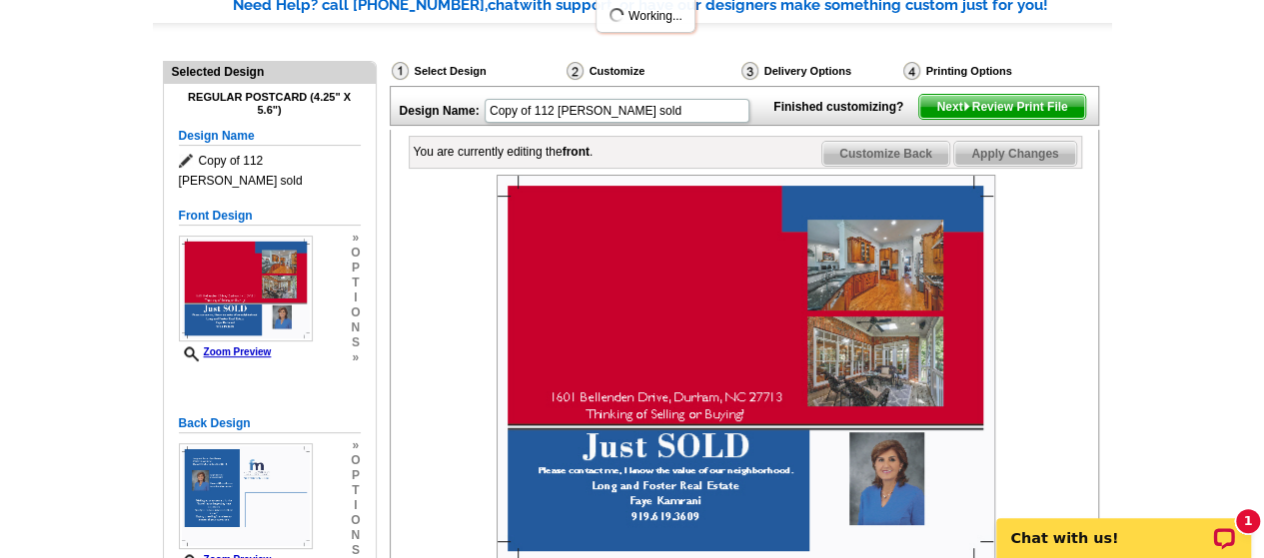
scroll to position [200, 0]
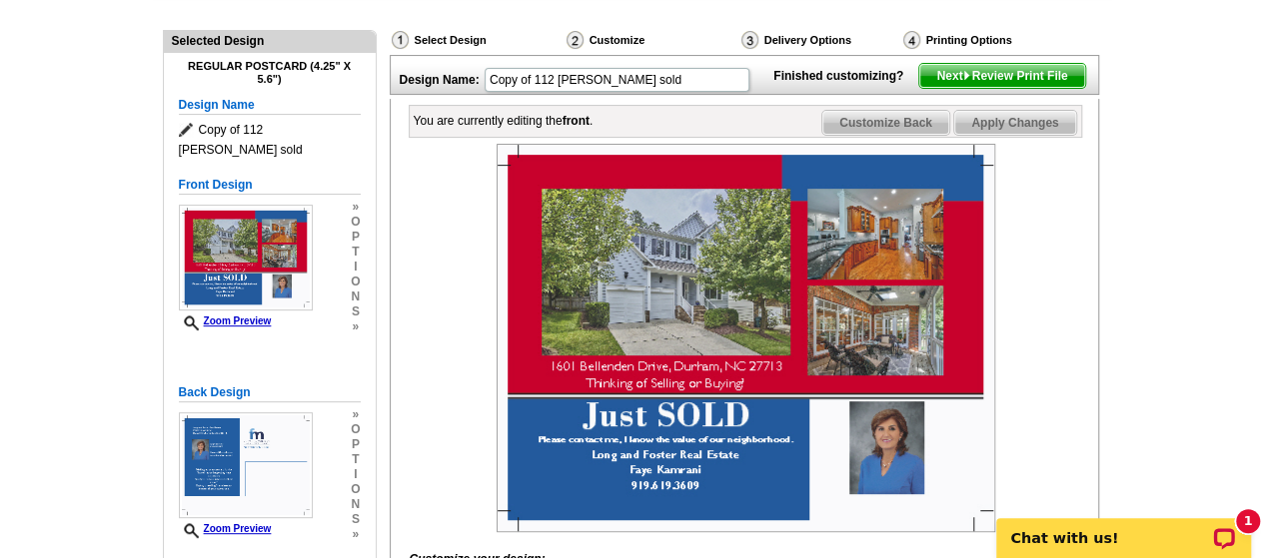
click at [860, 267] on img at bounding box center [745, 338] width 498 height 389
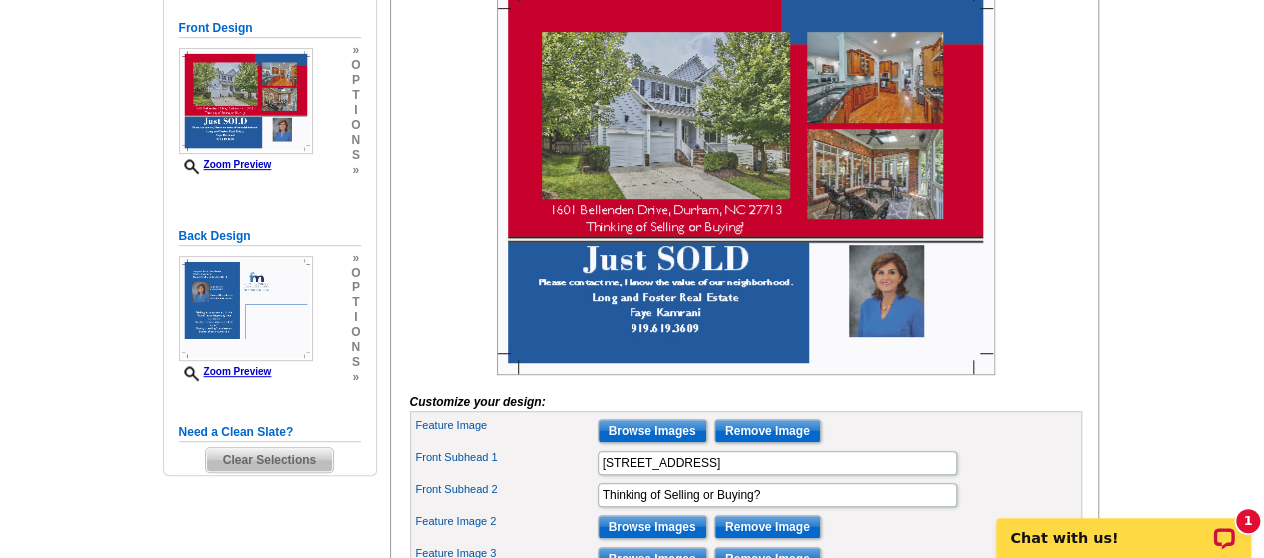
scroll to position [400, 0]
